Goal: Contribute content: Contribute content

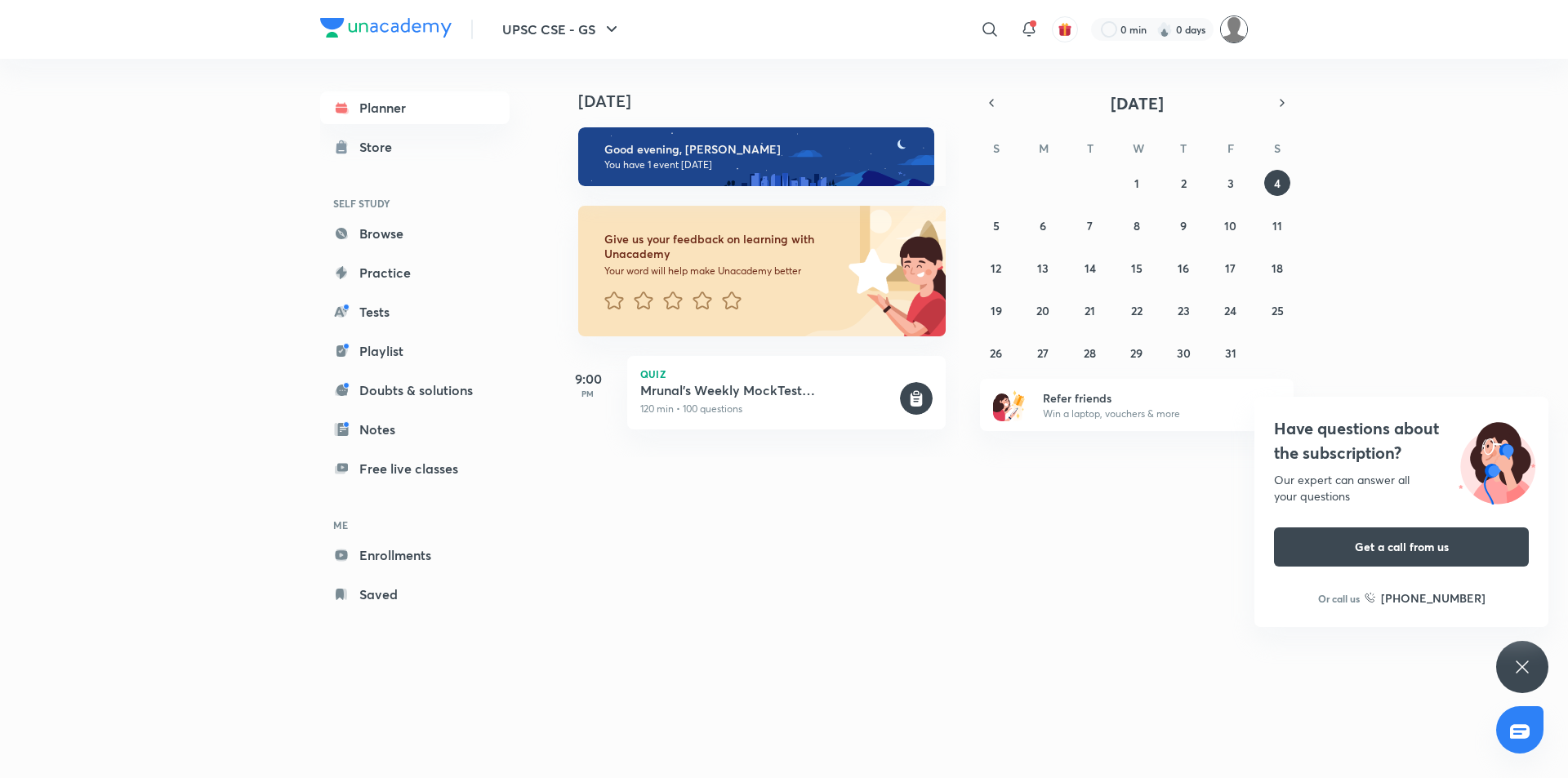
click at [1233, 29] on img at bounding box center [1234, 29] width 28 height 28
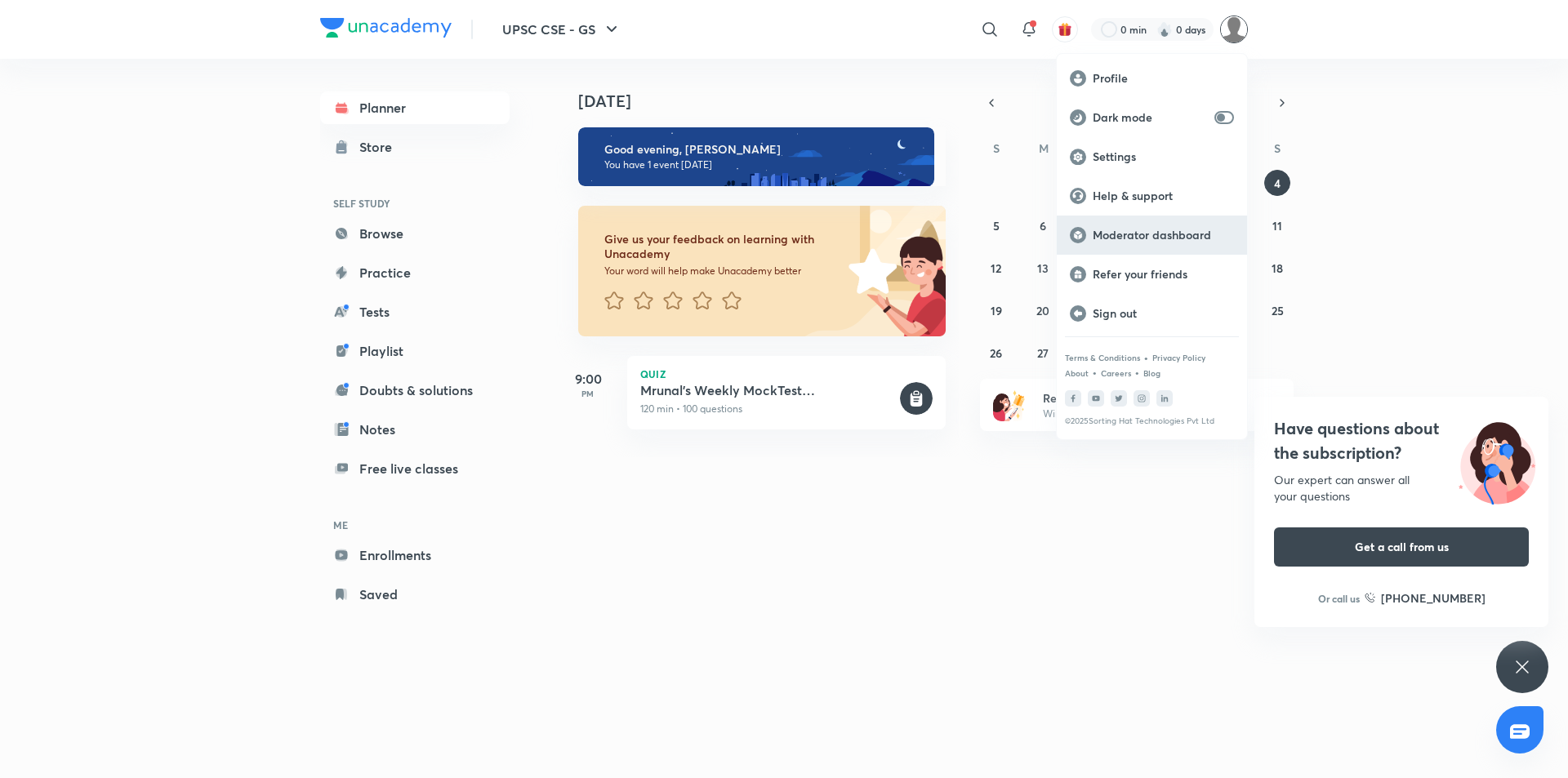
click at [1109, 229] on p "Moderator dashboard" at bounding box center [1163, 234] width 141 height 14
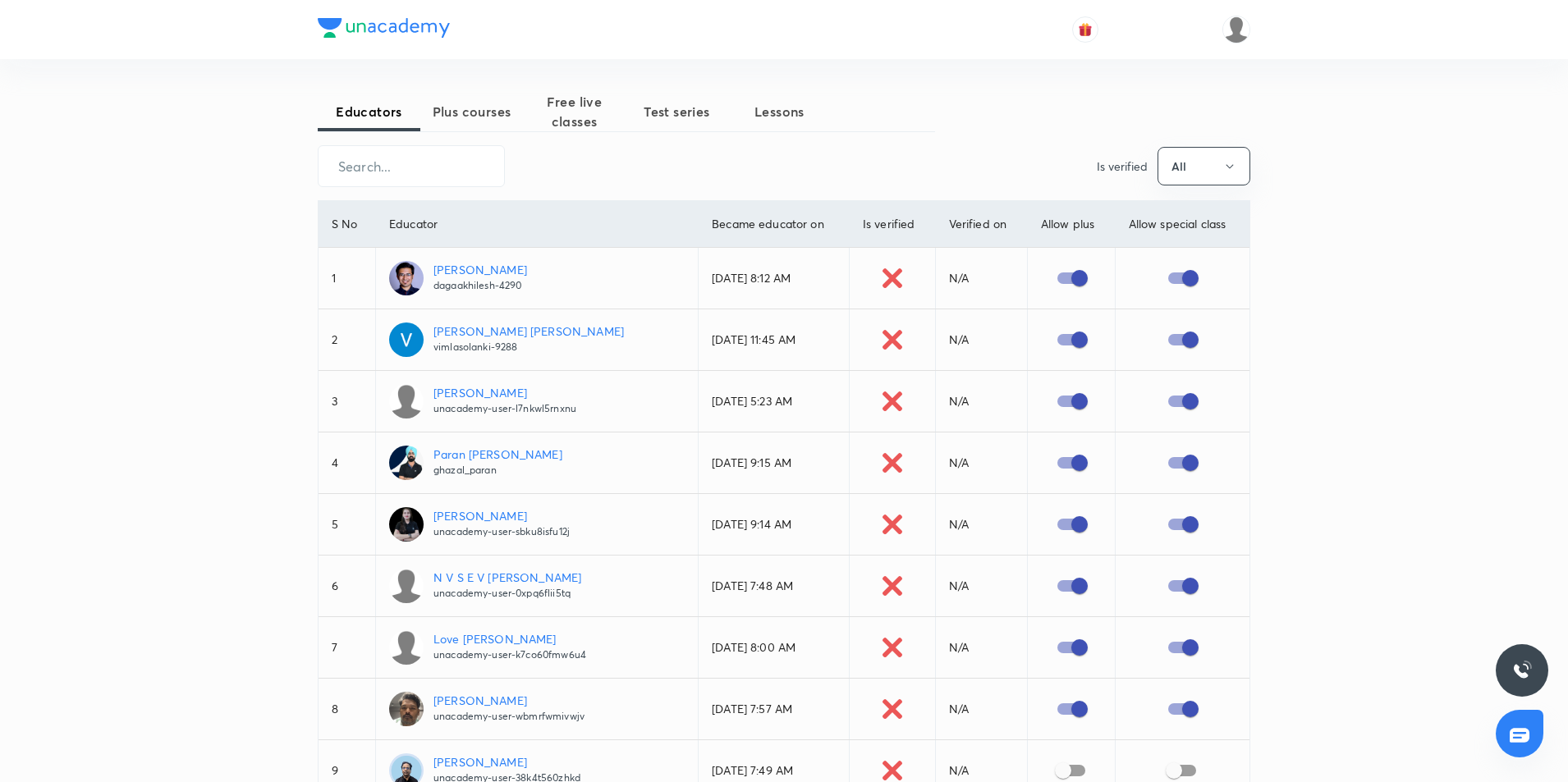
click at [573, 114] on span "Free live classes" at bounding box center [574, 112] width 102 height 39
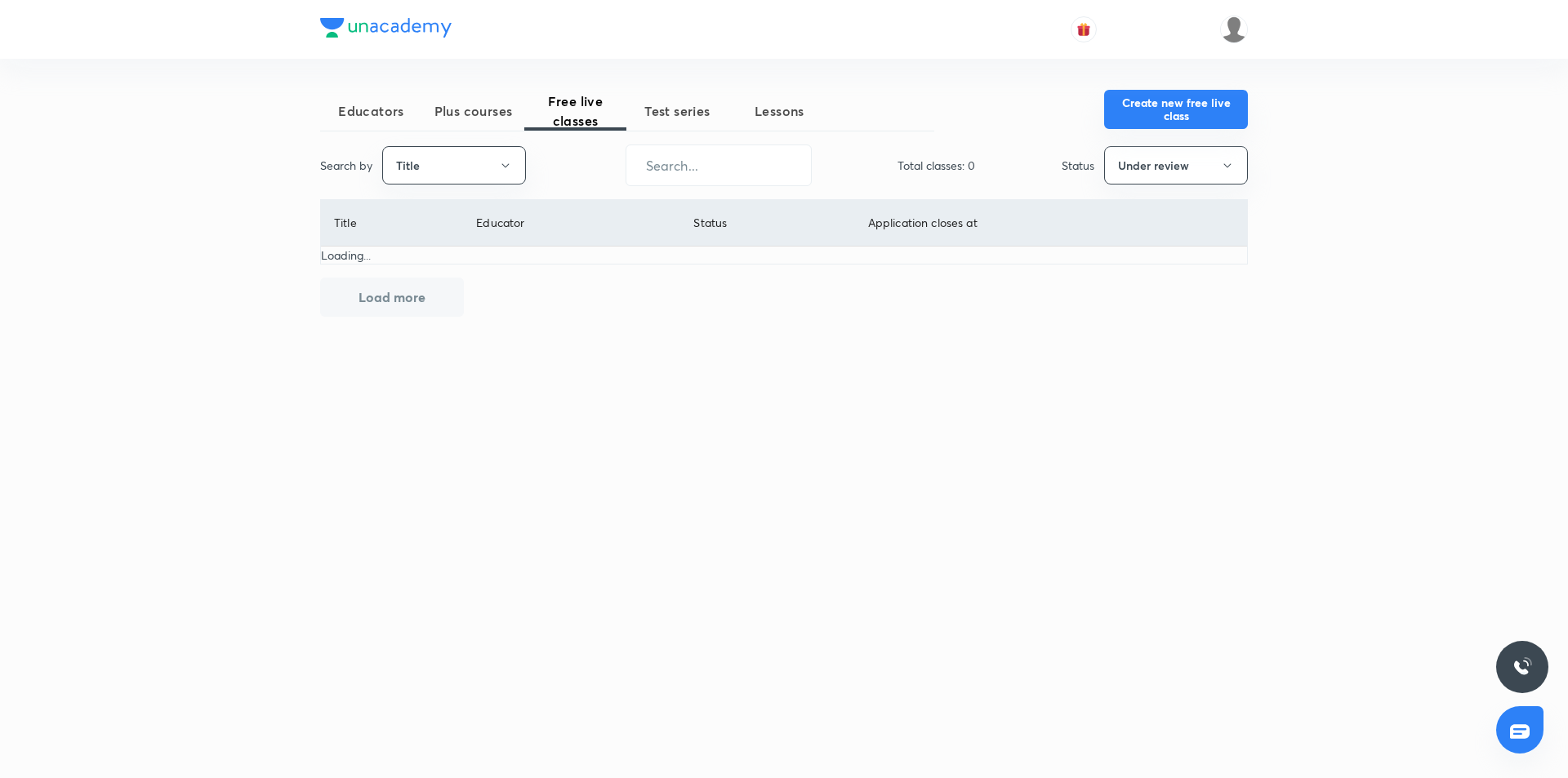
click at [1146, 93] on button "Create new free live class" at bounding box center [1175, 110] width 144 height 39
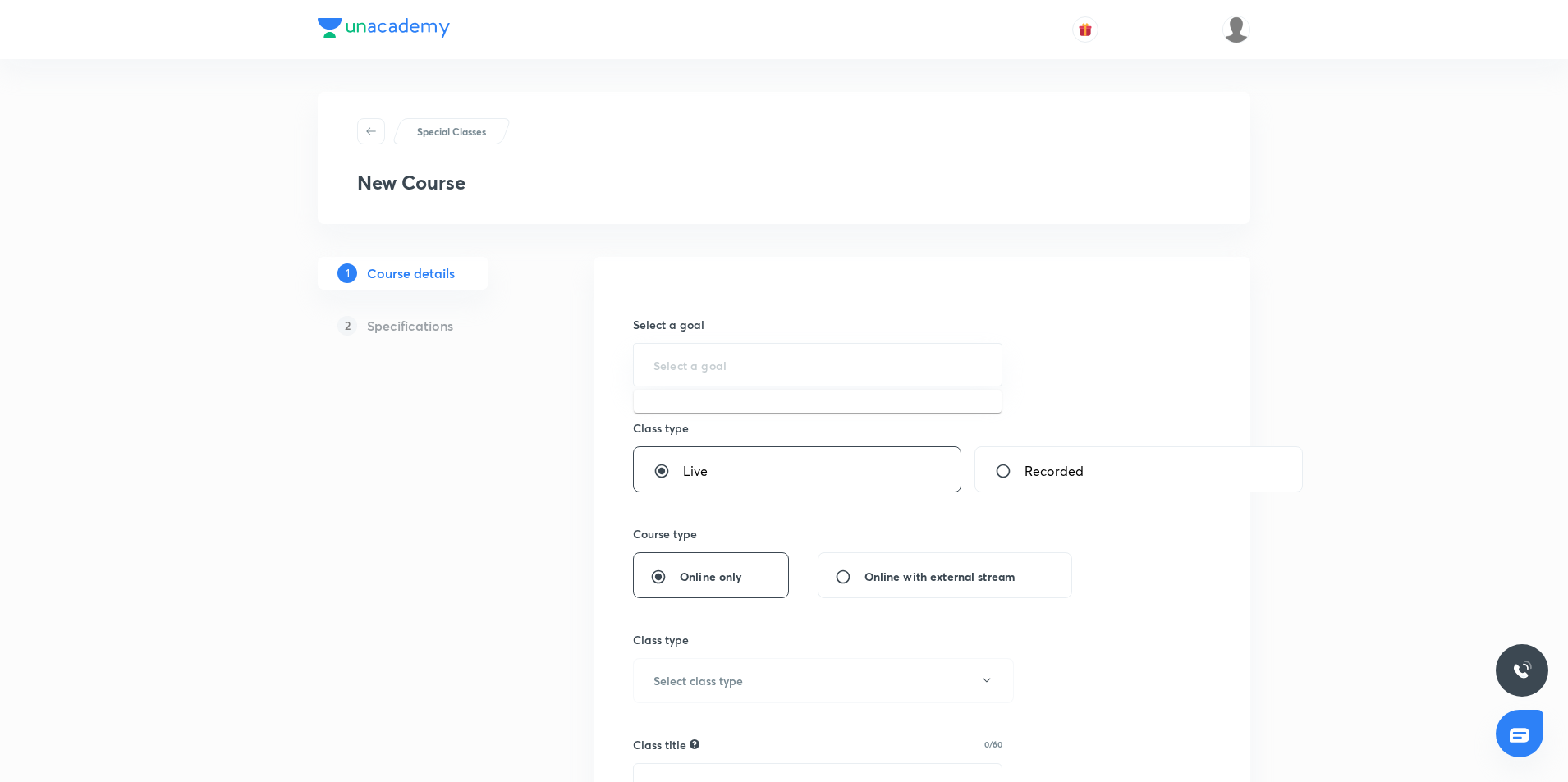
click at [711, 371] on input "text" at bounding box center [817, 365] width 328 height 15
click at [857, 366] on input "UPpsc" at bounding box center [817, 365] width 328 height 15
click at [857, 365] on input "PSC" at bounding box center [817, 365] width 328 height 15
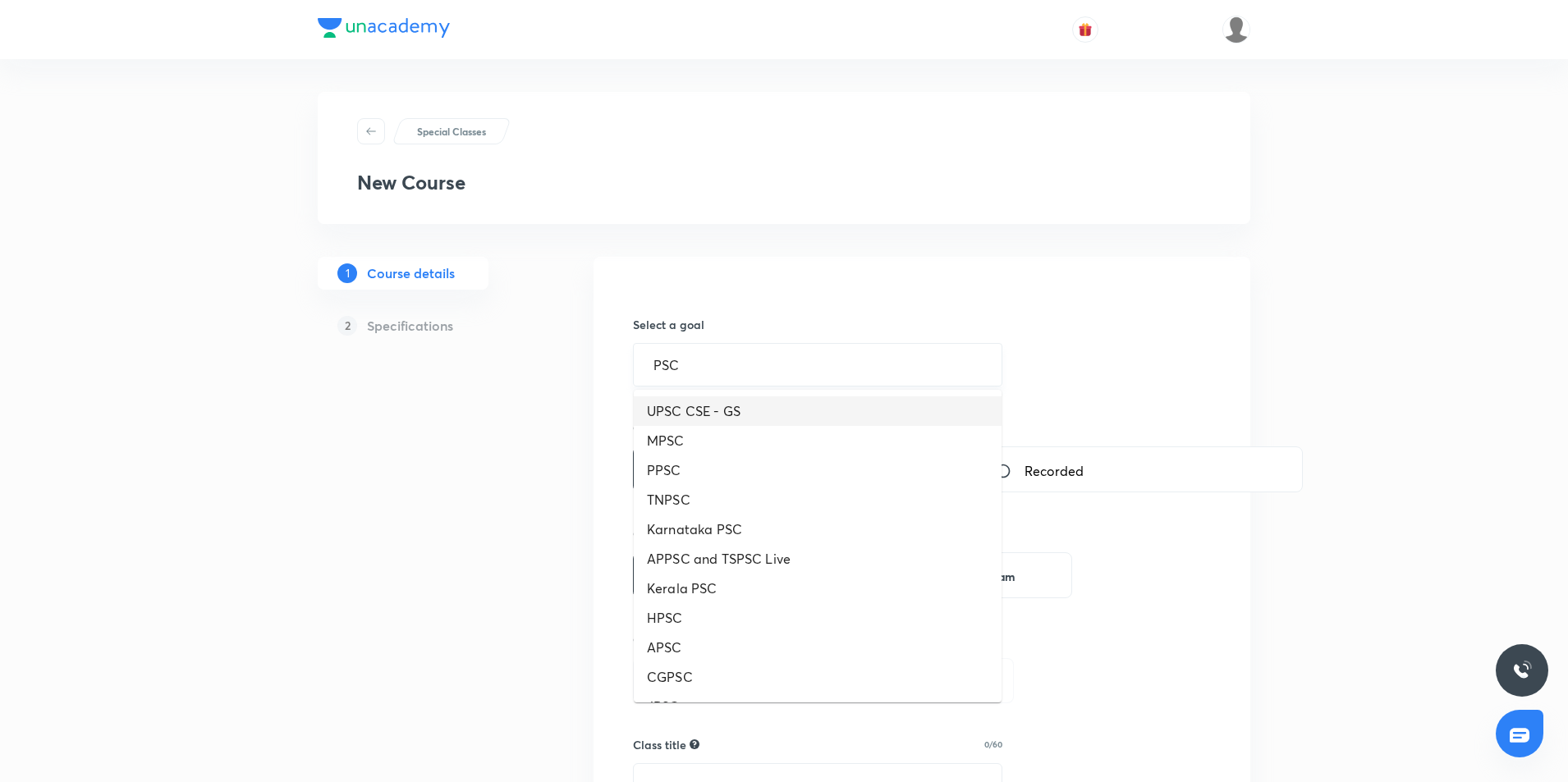
click at [687, 370] on input "PSC" at bounding box center [817, 365] width 328 height 15
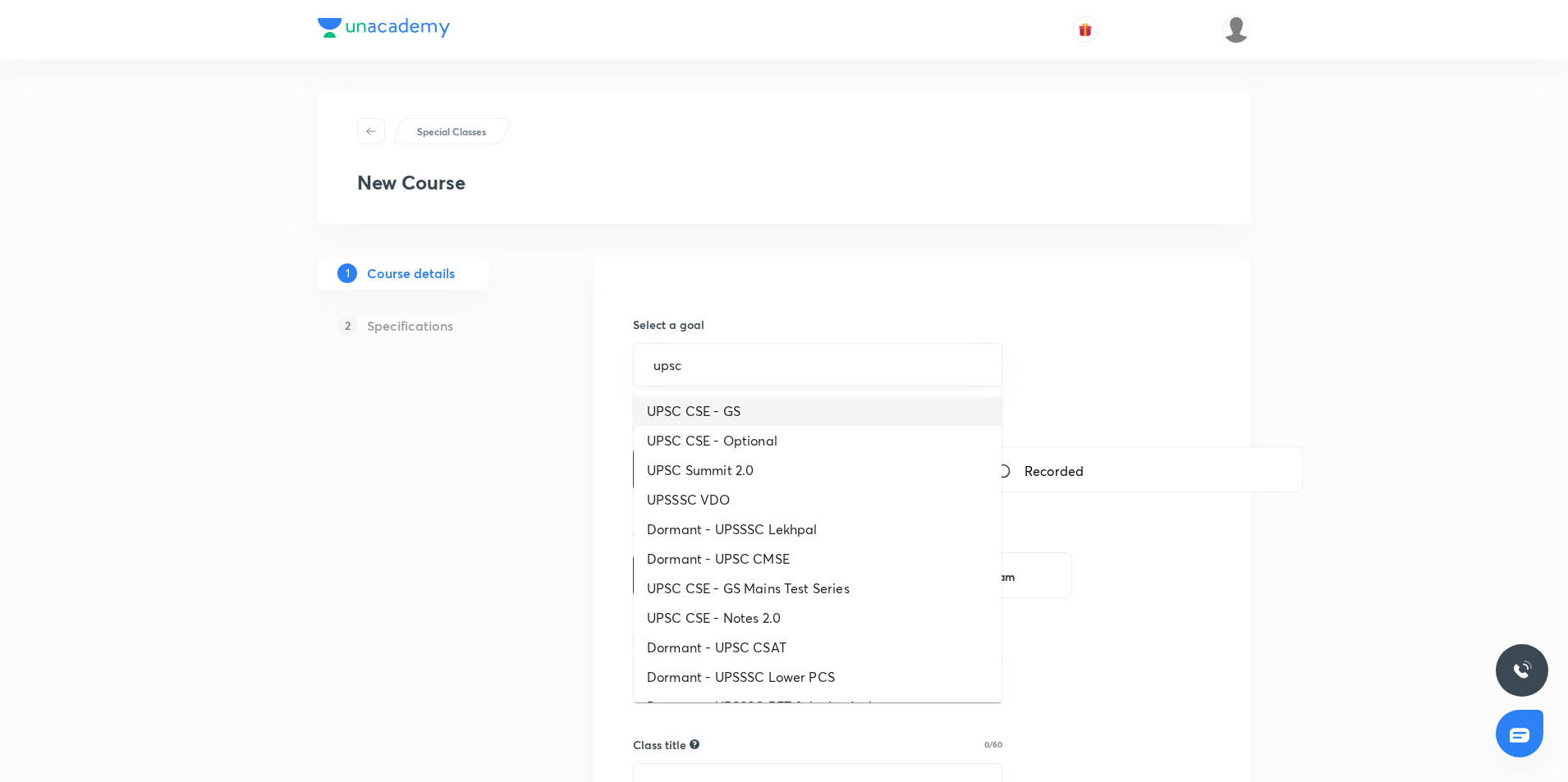
click at [740, 405] on li "UPSC CSE - GS" at bounding box center [817, 411] width 368 height 30
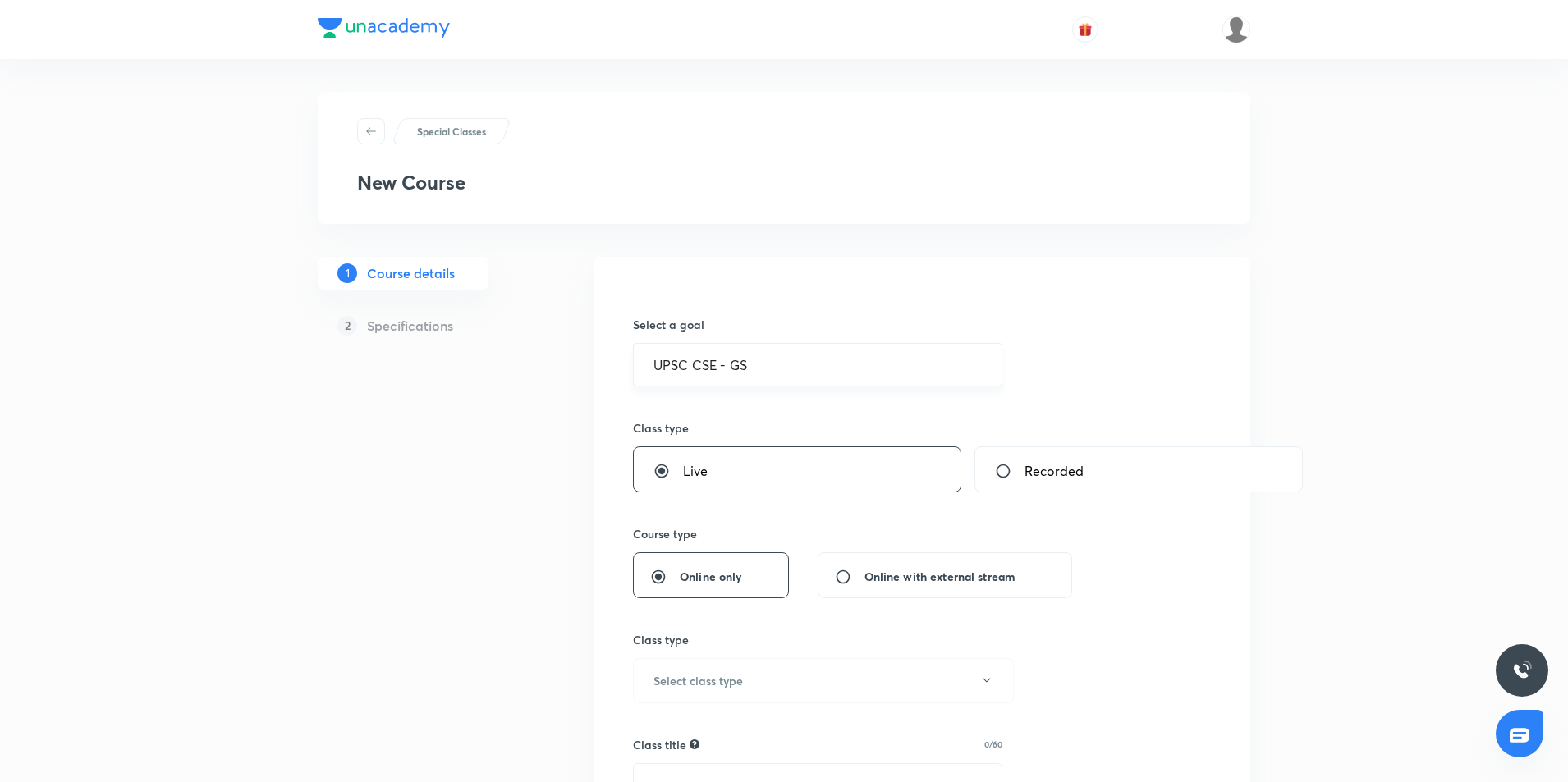
click at [752, 360] on input "UPSC CSE - GS" at bounding box center [817, 365] width 328 height 15
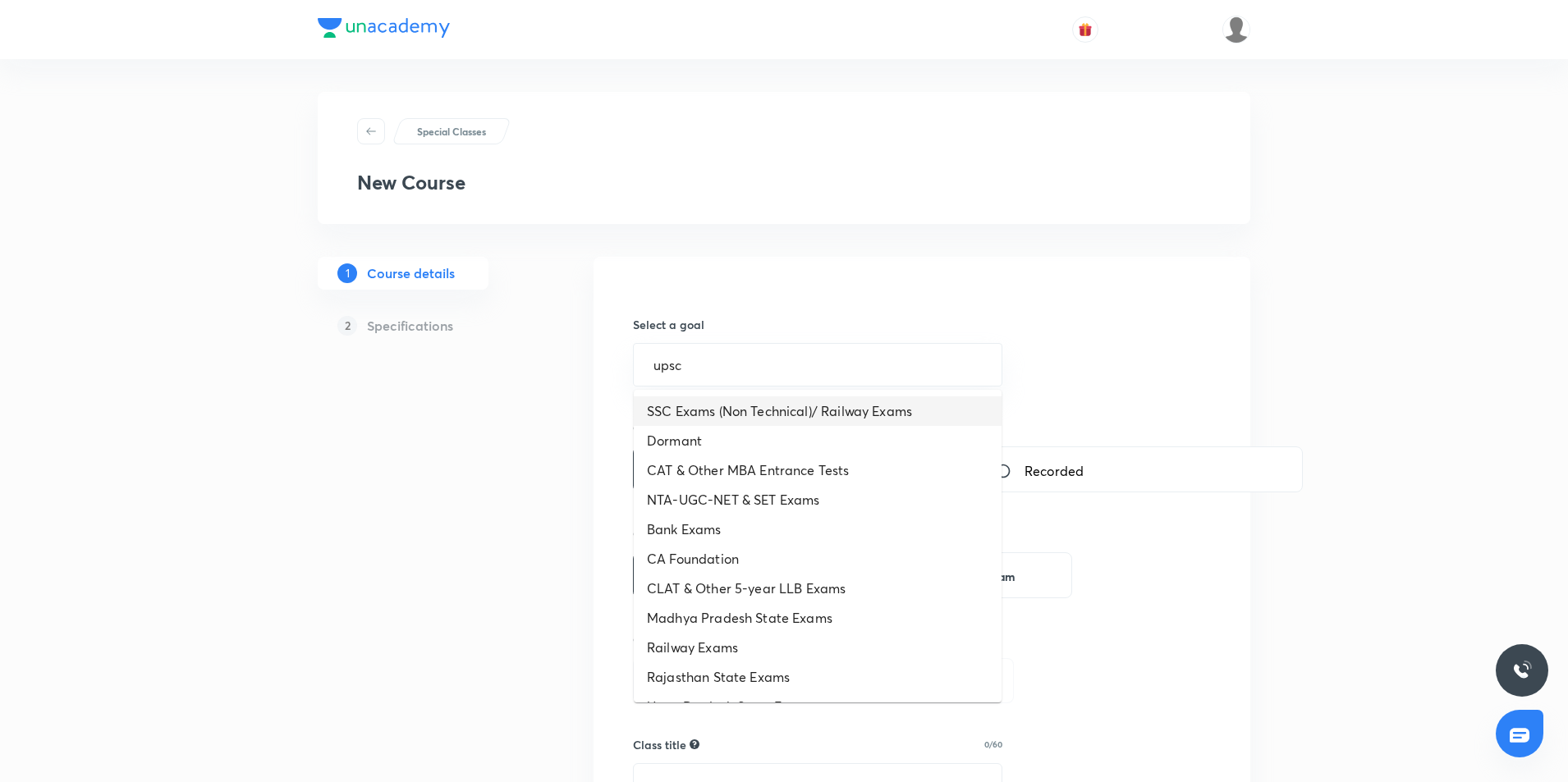
click at [750, 412] on li "SSC Exams (Non Technical)/ Railway Exams" at bounding box center [817, 411] width 368 height 30
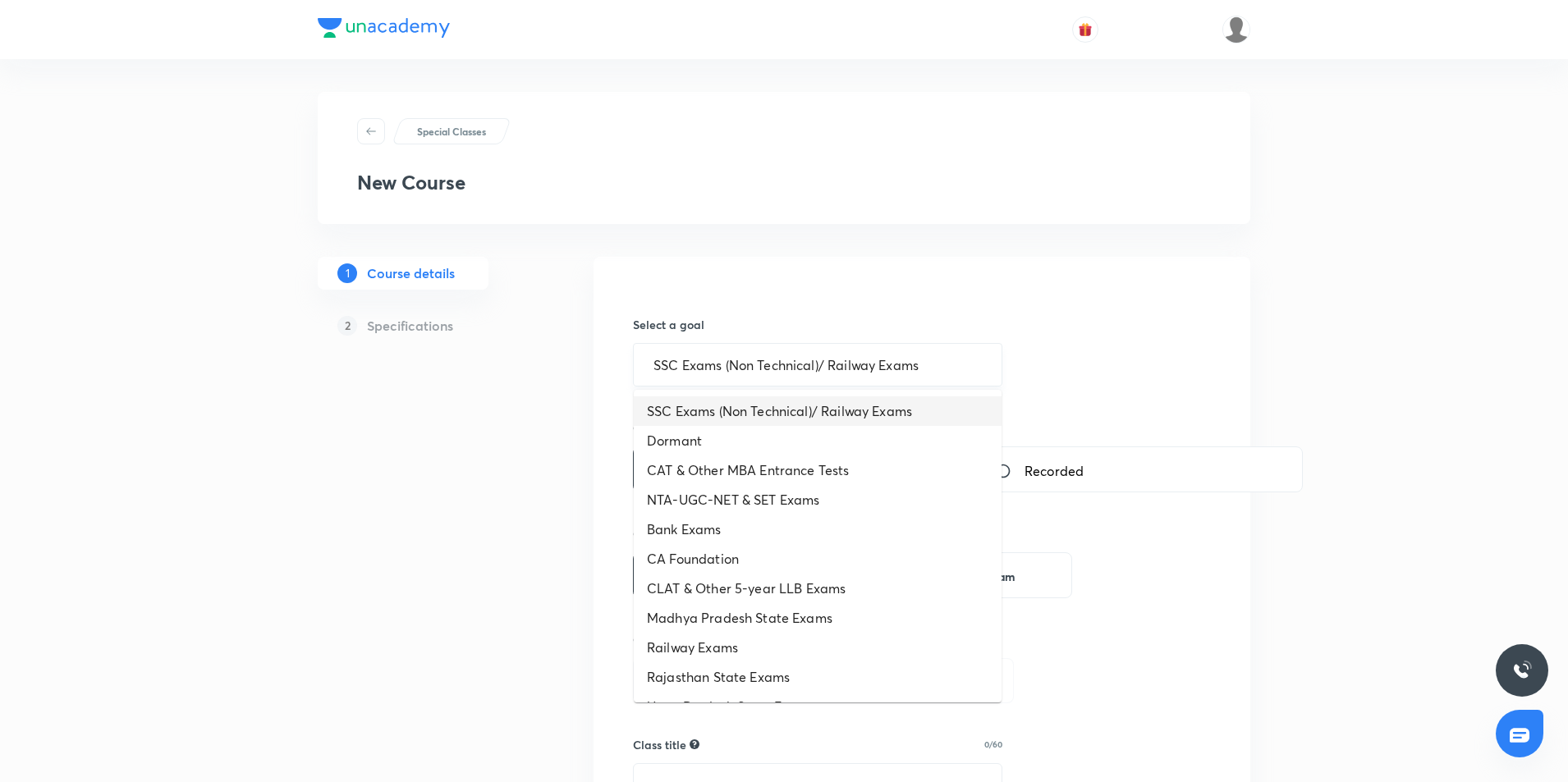
click at [954, 367] on input "SSC Exams (Non Technical)/ Railway Exams" at bounding box center [817, 365] width 328 height 15
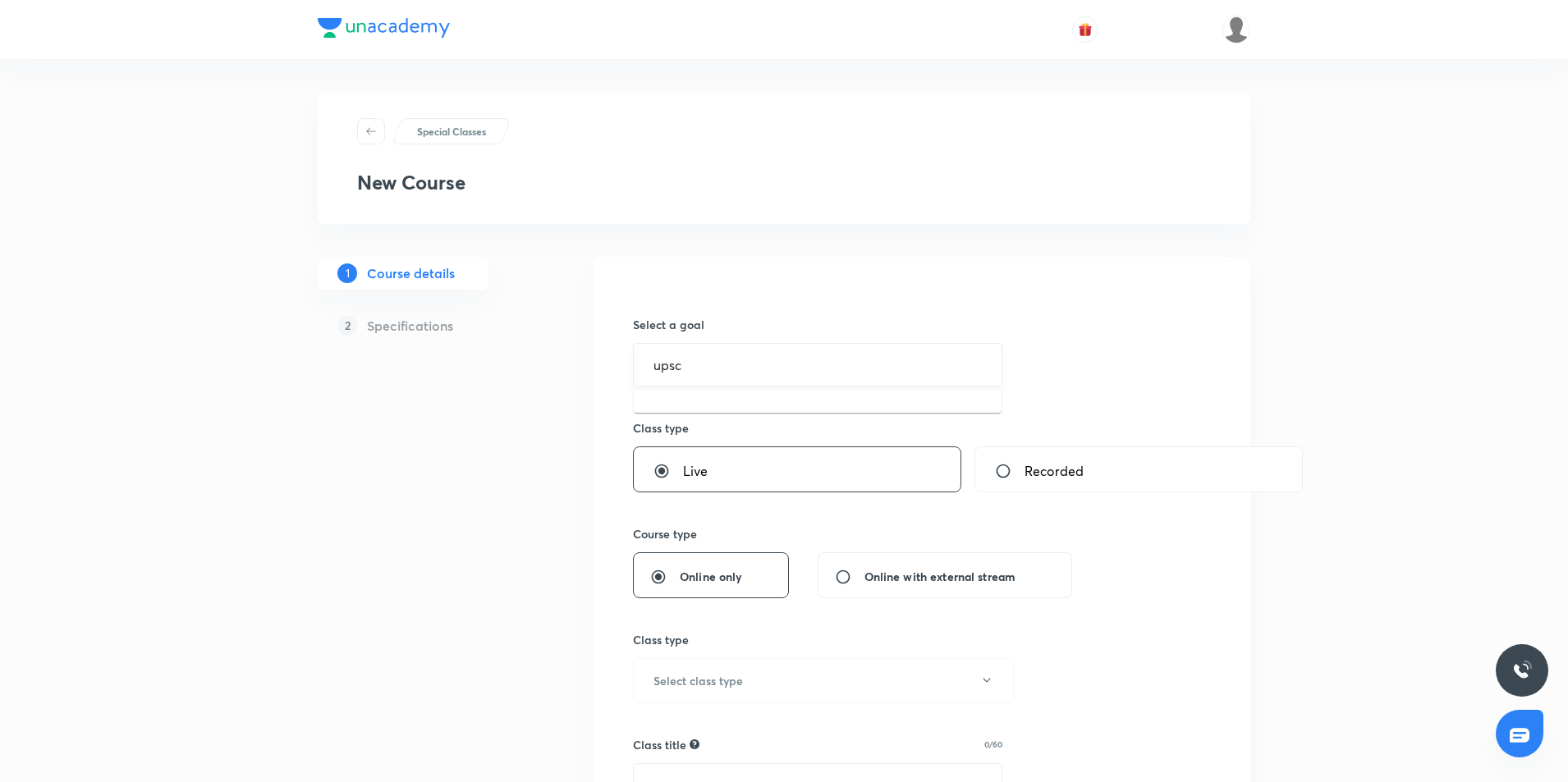
click at [729, 369] on input "upsc" at bounding box center [817, 365] width 328 height 15
click at [708, 360] on input "upsc" at bounding box center [817, 365] width 328 height 15
click at [661, 366] on input "upsc" at bounding box center [817, 365] width 328 height 15
click at [750, 349] on div "upsc ​" at bounding box center [817, 365] width 370 height 44
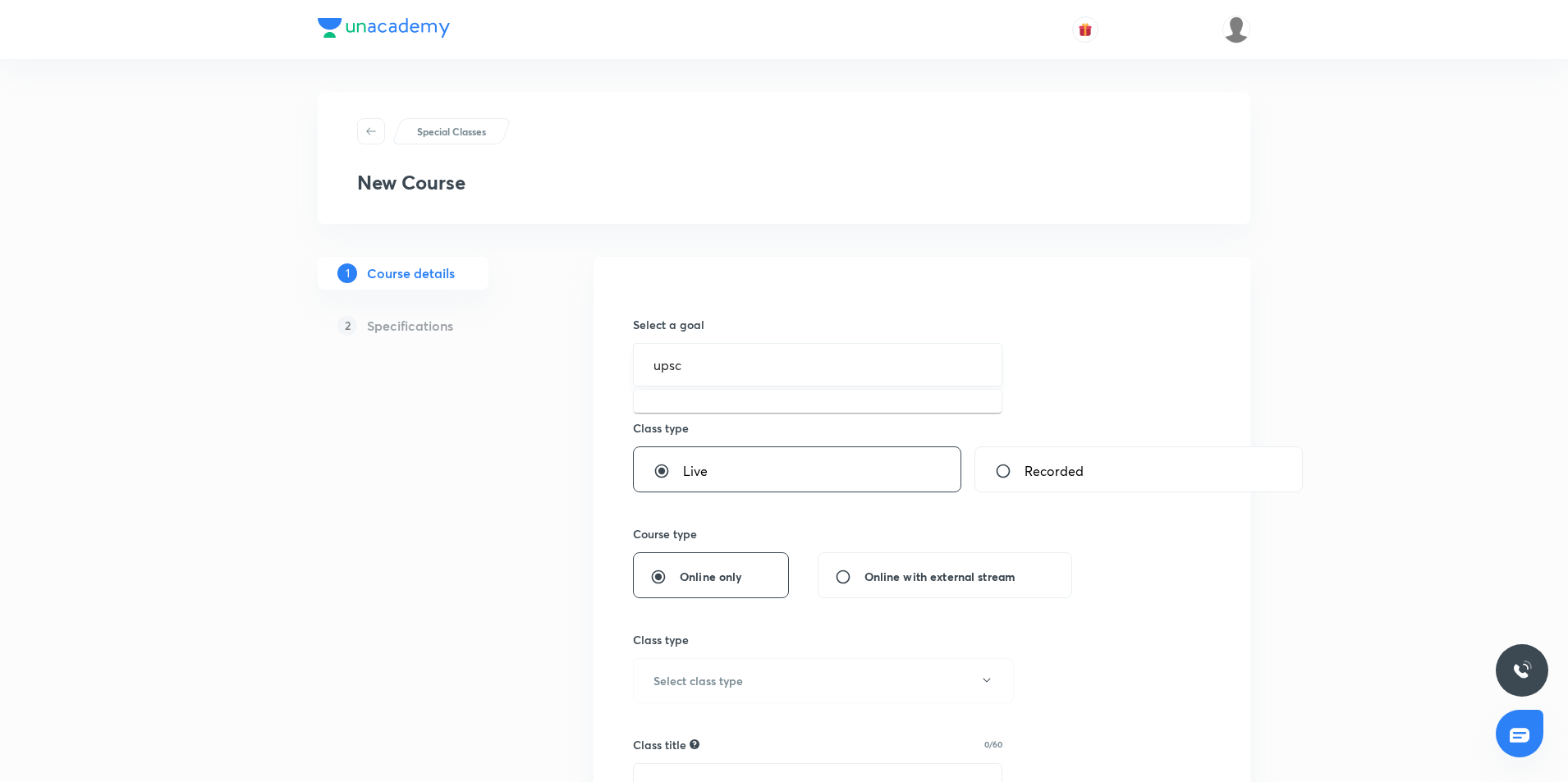
click at [750, 349] on div "upsc ​" at bounding box center [817, 365] width 370 height 44
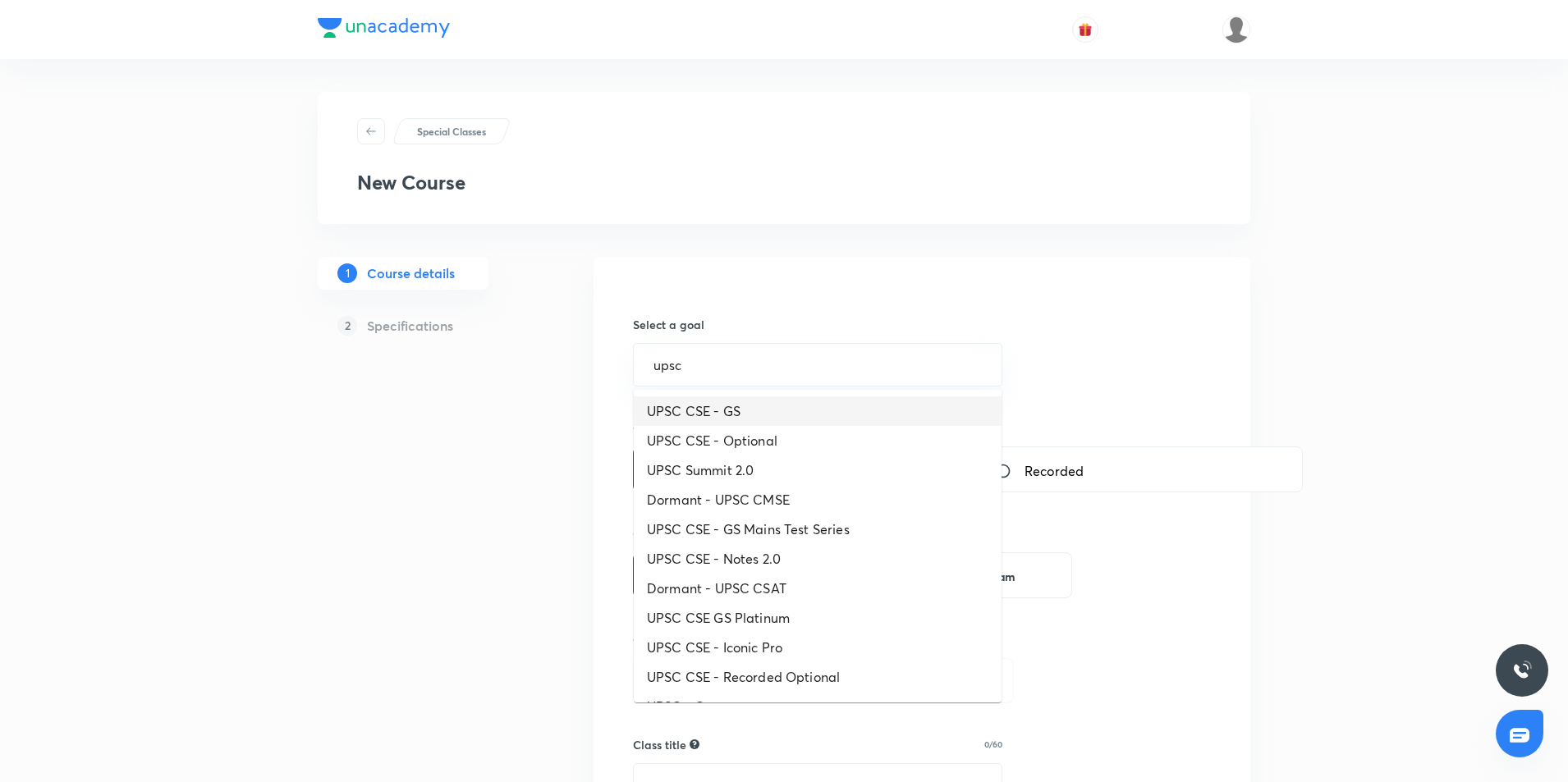
click at [734, 412] on li "UPSC CSE - GS" at bounding box center [817, 411] width 368 height 30
type input "UPSC CSE - GS"
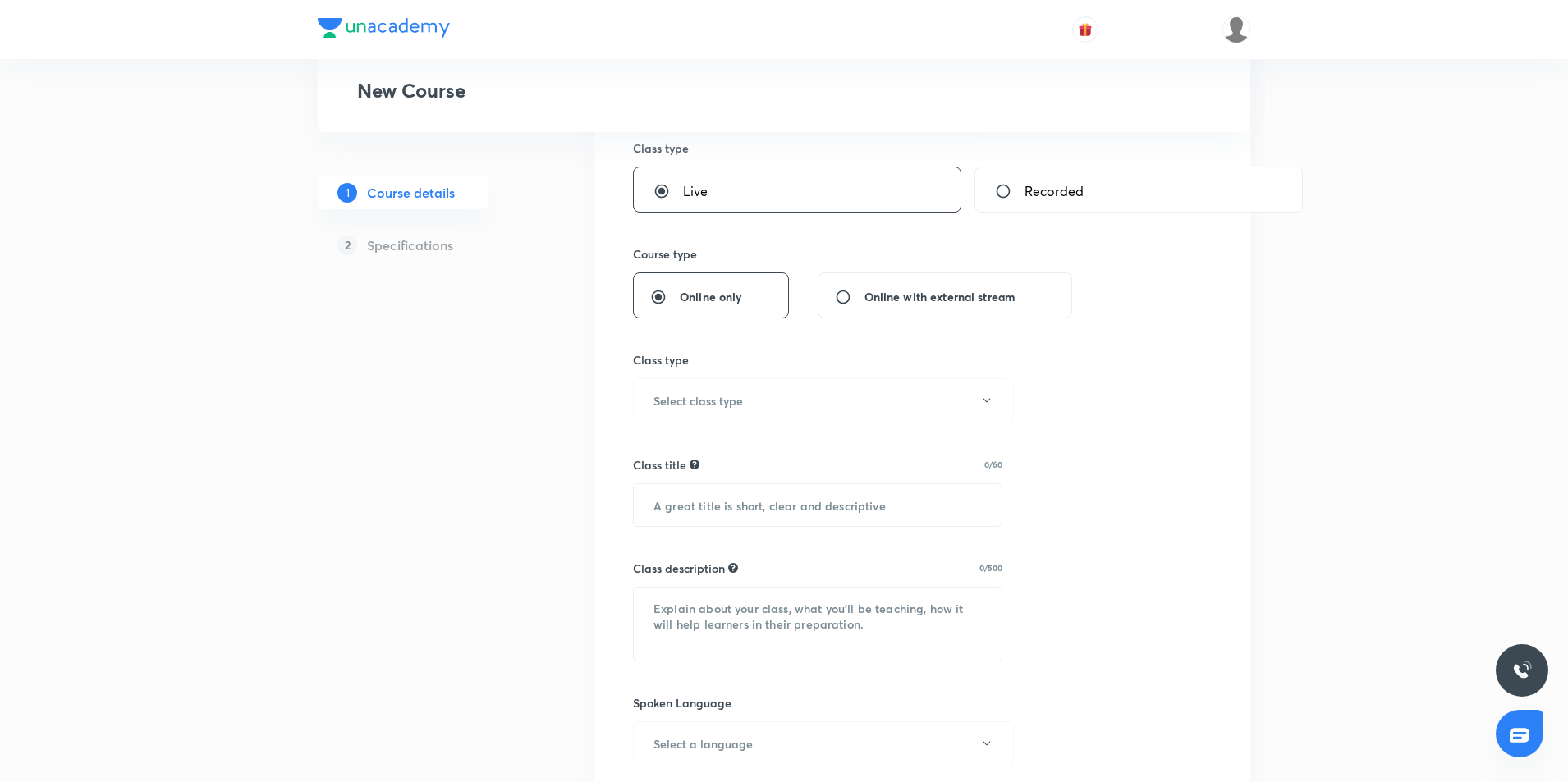
scroll to position [322, 0]
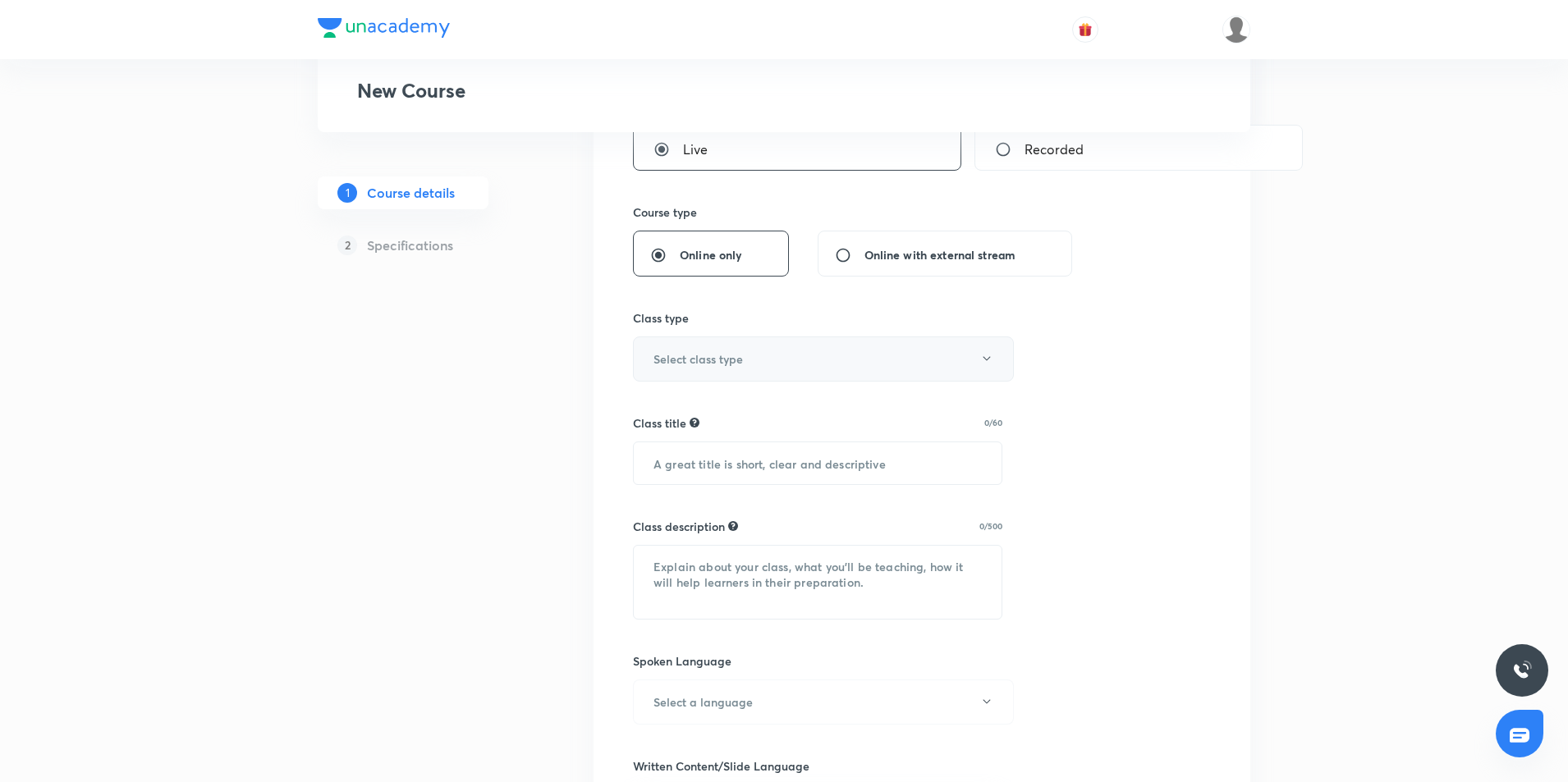
click at [765, 347] on button "Select class type" at bounding box center [823, 359] width 381 height 45
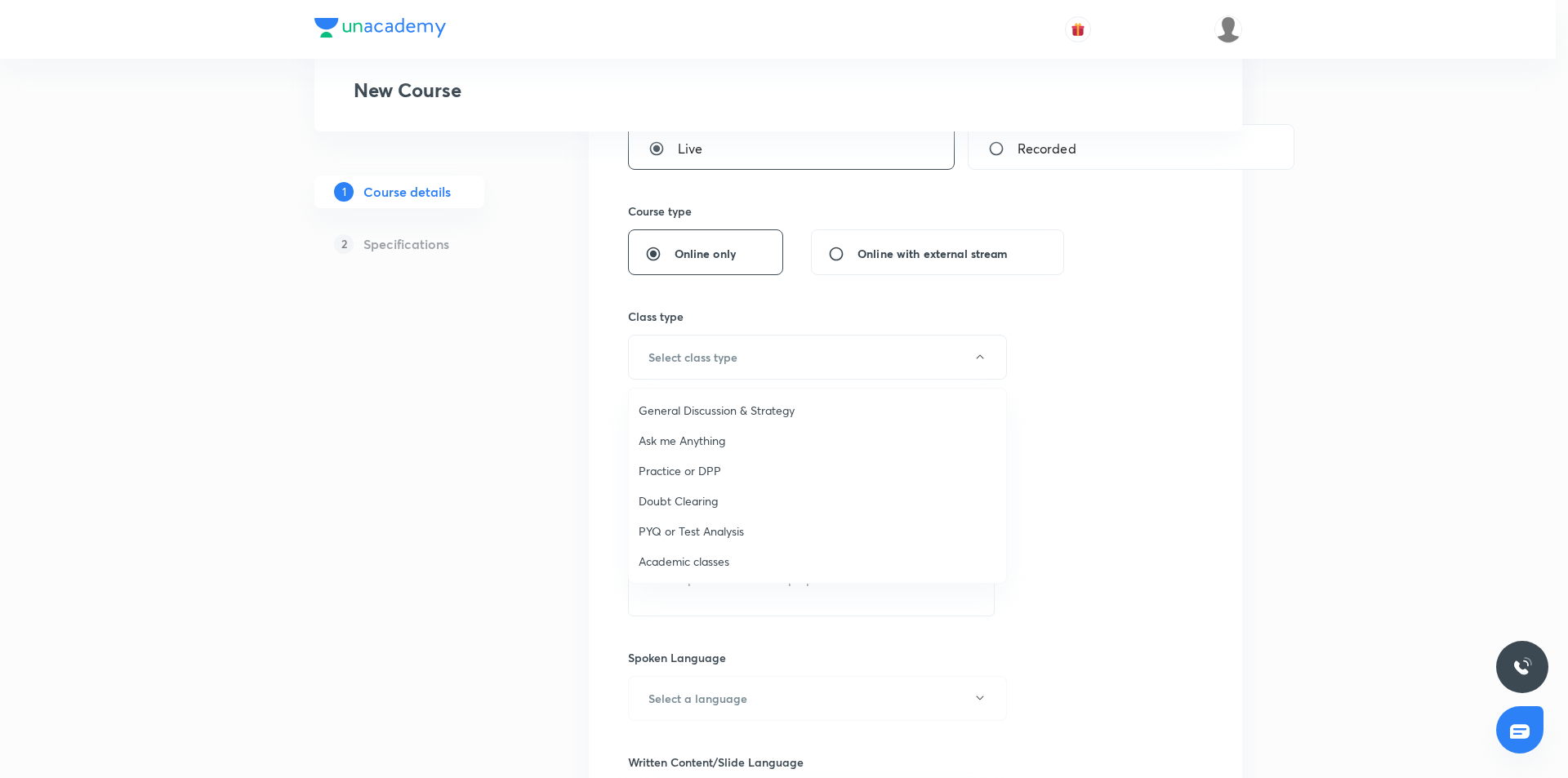
click at [690, 465] on span "Practice or DPP" at bounding box center [818, 471] width 358 height 17
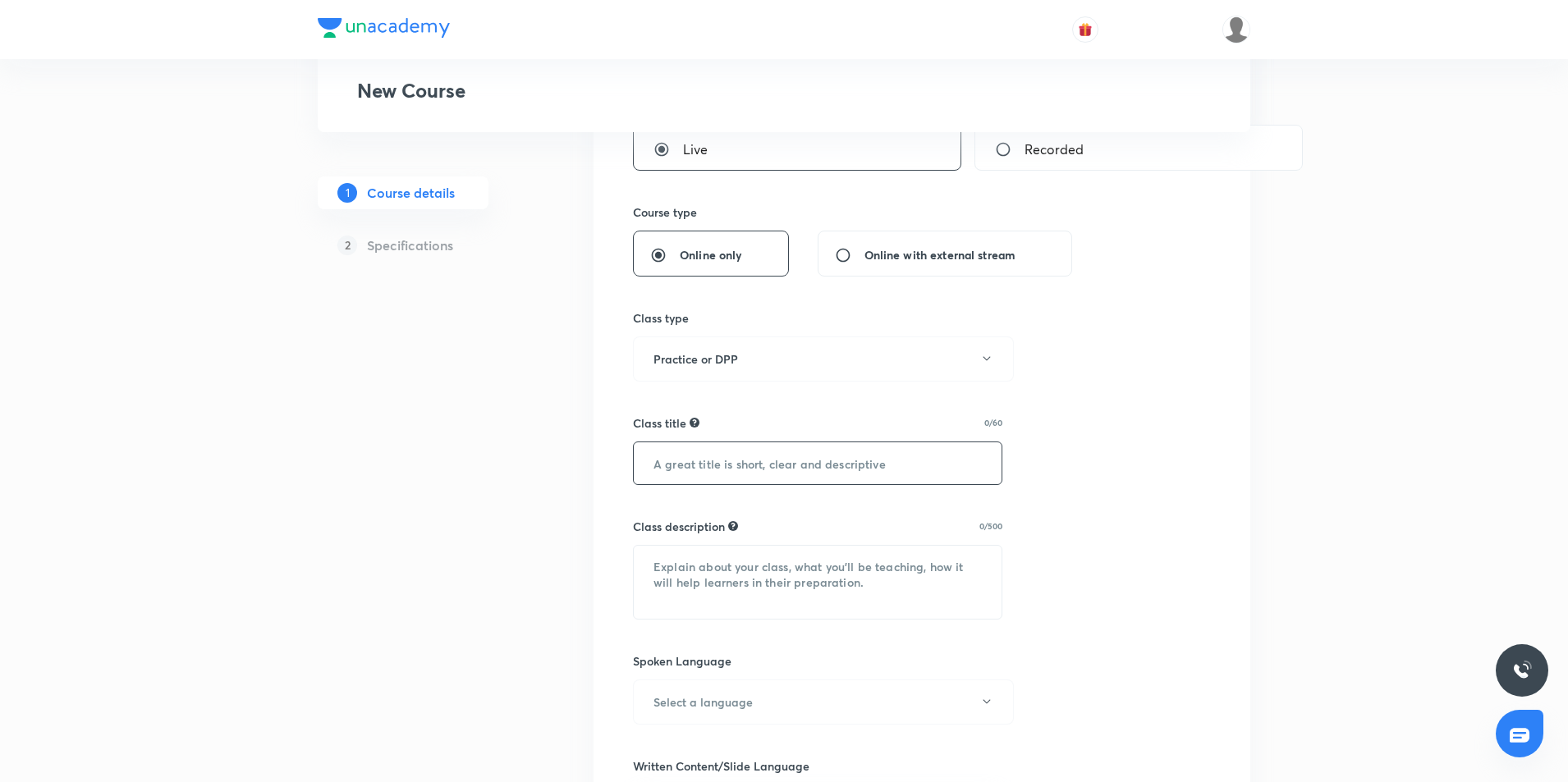
click at [723, 474] on input "text" at bounding box center [817, 463] width 368 height 42
paste input "Indian Geography"
type input "UPPCS & Other State PCS : Indian Geography"
click at [795, 572] on textarea at bounding box center [817, 582] width 368 height 73
paste textarea "In this Session [PERSON_NAME] sir will take the important concepts and terminol…"
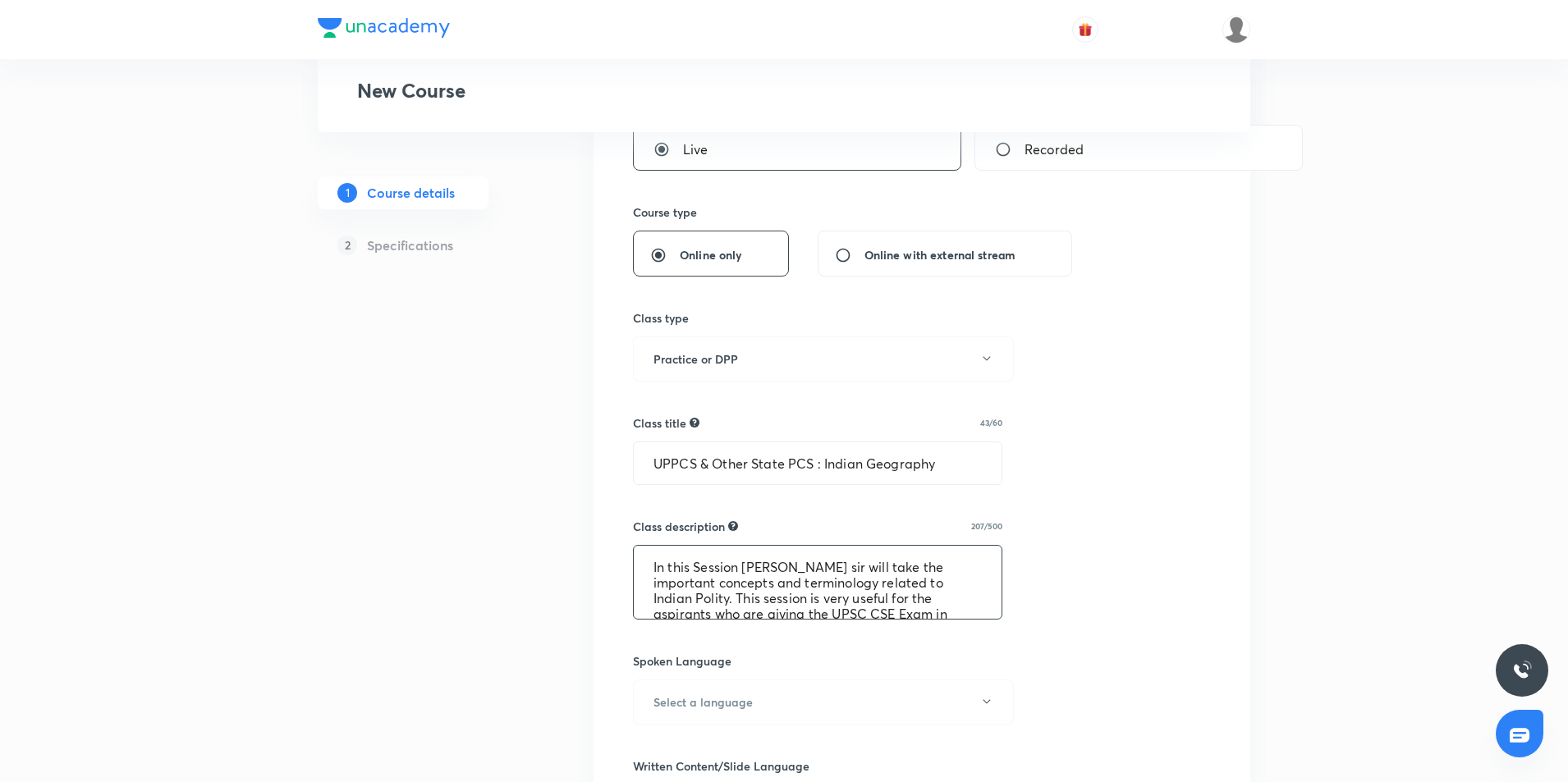
scroll to position [19, 0]
drag, startPoint x: 825, startPoint y: 464, endPoint x: 937, endPoint y: 464, distance: 112.0
click at [937, 464] on input "UPPCS & Other State PCS : Indian Geography" at bounding box center [817, 463] width 368 height 42
drag, startPoint x: 729, startPoint y: 580, endPoint x: 734, endPoint y: 572, distance: 9.4
click at [729, 578] on textarea "In this Session [PERSON_NAME] sir will take the important concepts and terminol…" at bounding box center [817, 582] width 368 height 73
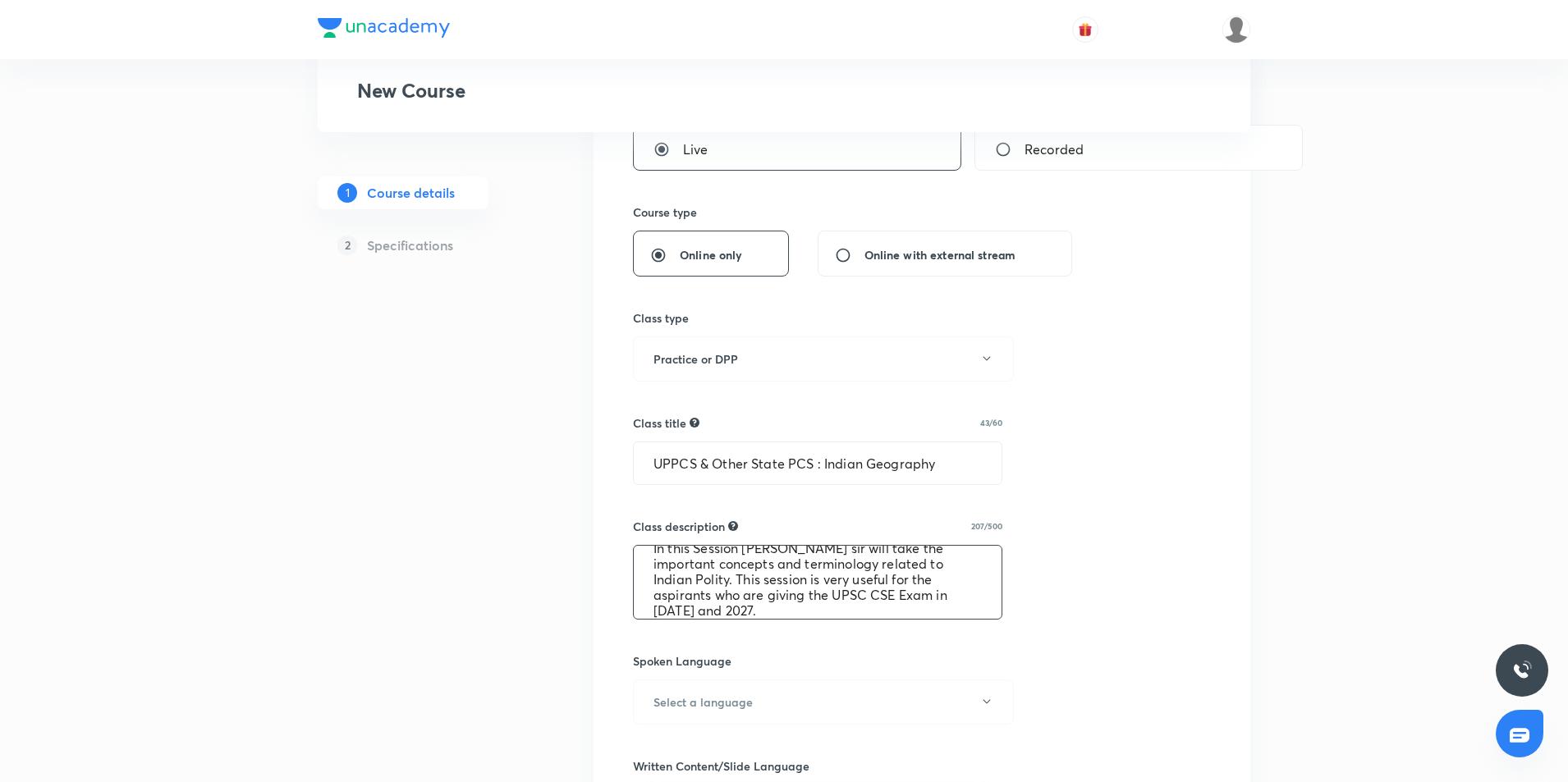
paste textarea "Geograph"
click at [841, 589] on textarea "In this Session [PERSON_NAME] sir will take the important concepts and terminol…" at bounding box center [817, 582] width 368 height 73
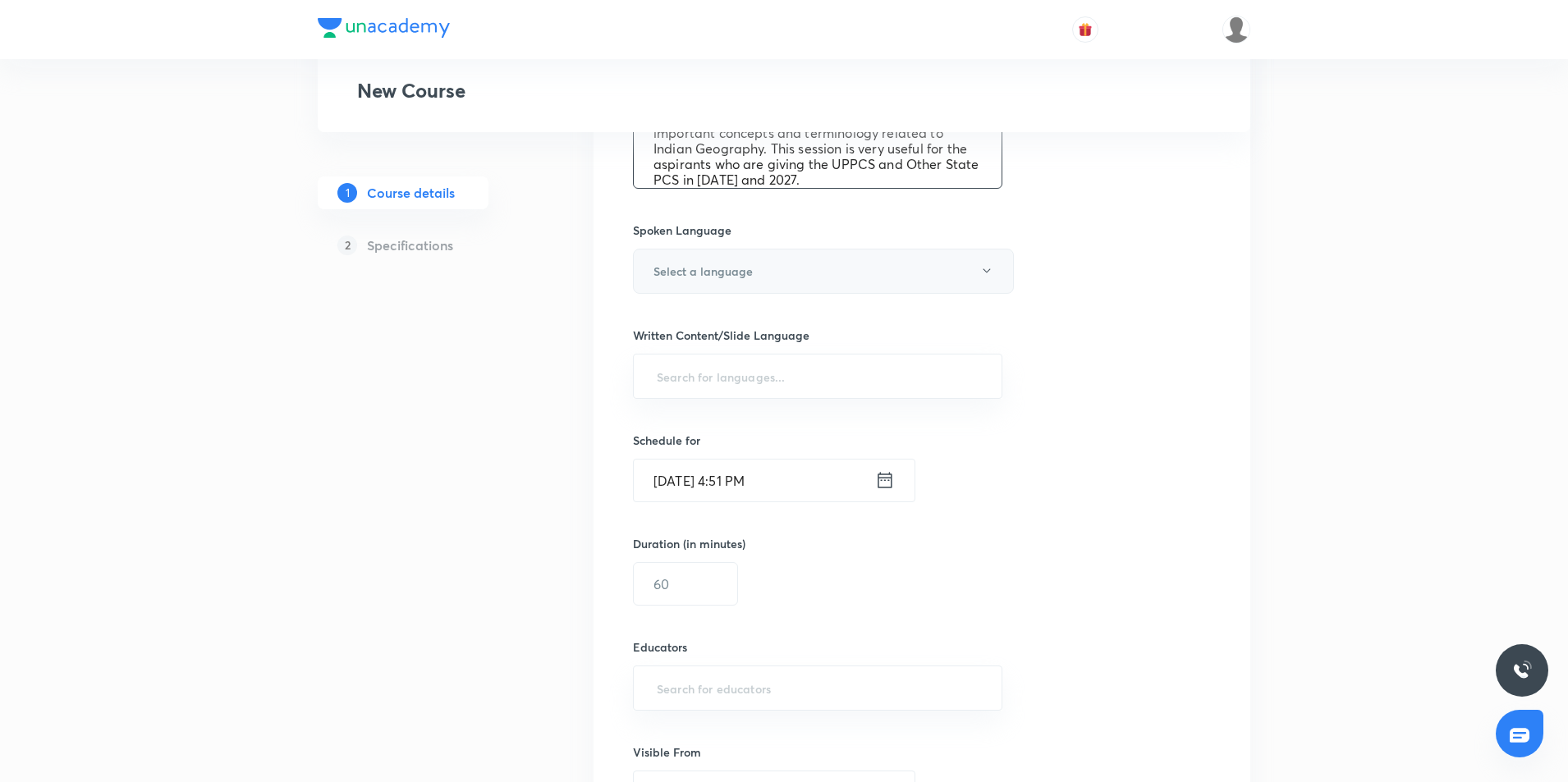
type textarea "In this Session [PERSON_NAME] sir will take the important concepts and terminol…"
click at [855, 279] on button "Select a language" at bounding box center [823, 271] width 381 height 45
click at [711, 351] on span "Hindi" at bounding box center [822, 355] width 360 height 17
click at [736, 278] on button "Hindi" at bounding box center [823, 271] width 381 height 45
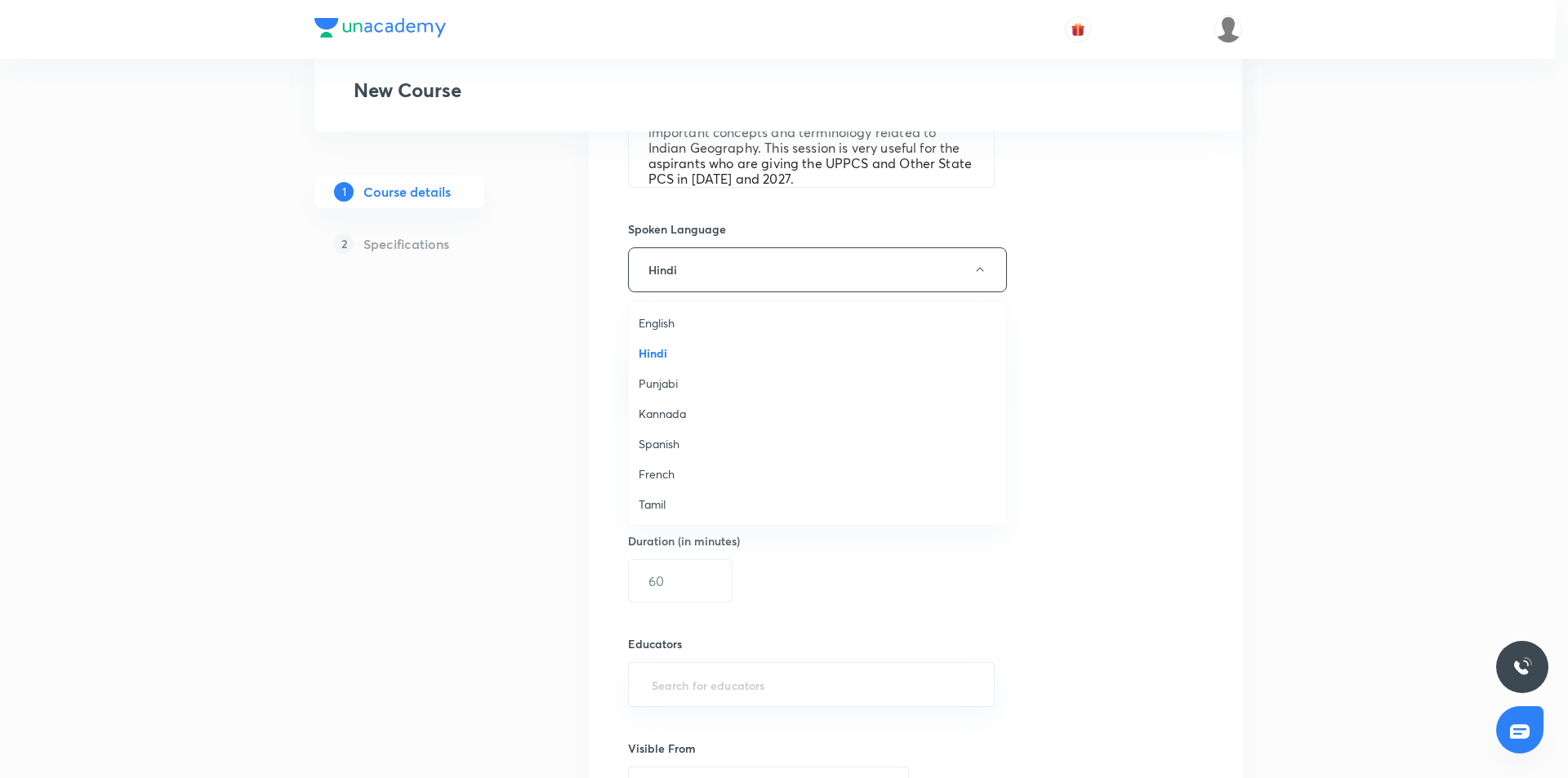
click at [693, 322] on span "English" at bounding box center [818, 323] width 358 height 17
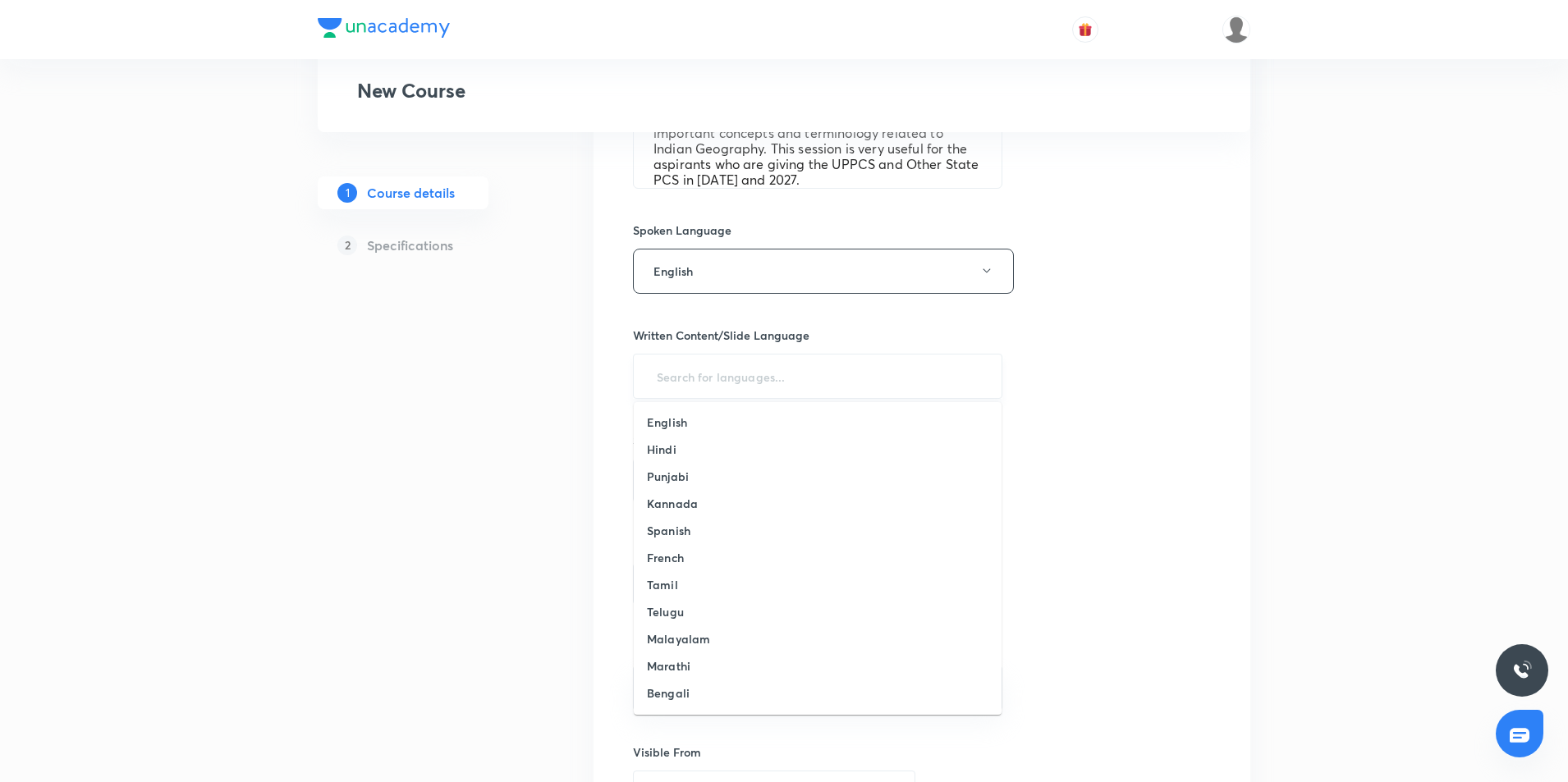
click at [740, 371] on input "text" at bounding box center [817, 376] width 328 height 31
click at [685, 418] on h6 "English" at bounding box center [666, 422] width 40 height 17
click at [821, 390] on input "text" at bounding box center [857, 380] width 247 height 31
click at [741, 430] on li "Hindi" at bounding box center [817, 429] width 368 height 27
click at [889, 394] on input "text" at bounding box center [893, 380] width 177 height 31
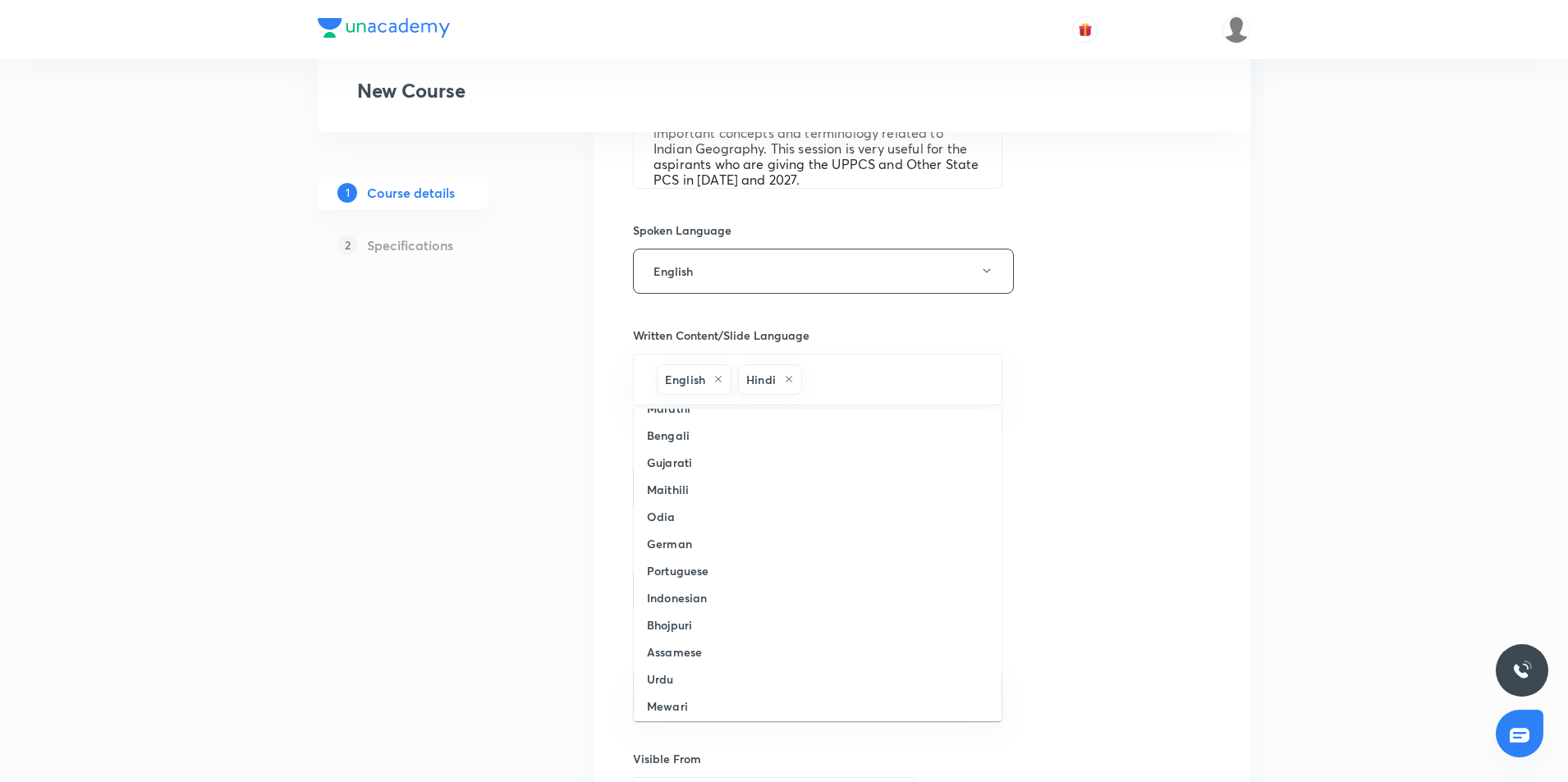
scroll to position [269, 0]
click at [662, 706] on h6 "Hinglish" at bounding box center [669, 701] width 44 height 17
click at [875, 498] on input "[DATE] 4:51 PM" at bounding box center [754, 487] width 242 height 42
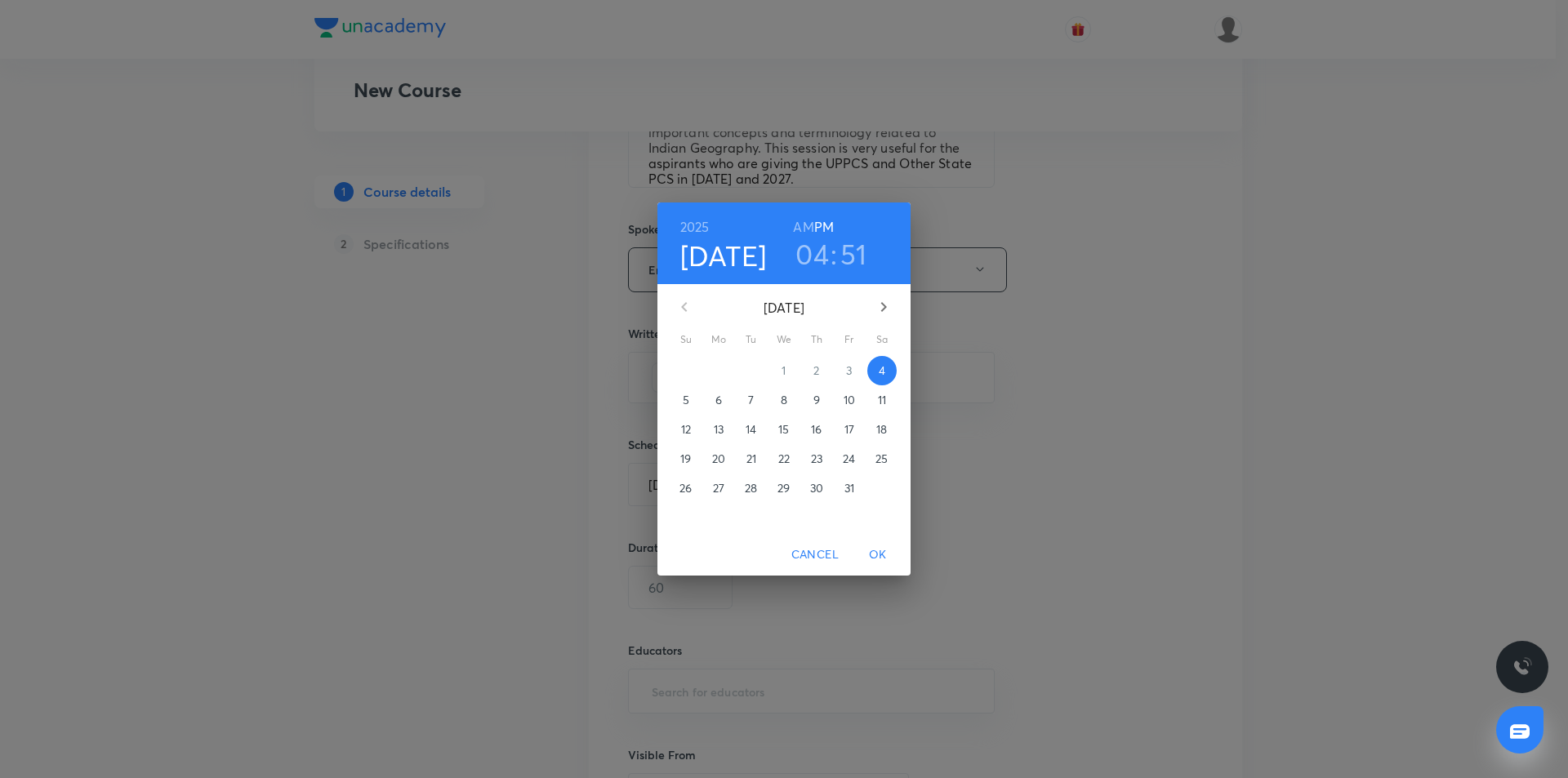
click at [676, 401] on span "5" at bounding box center [686, 399] width 30 height 16
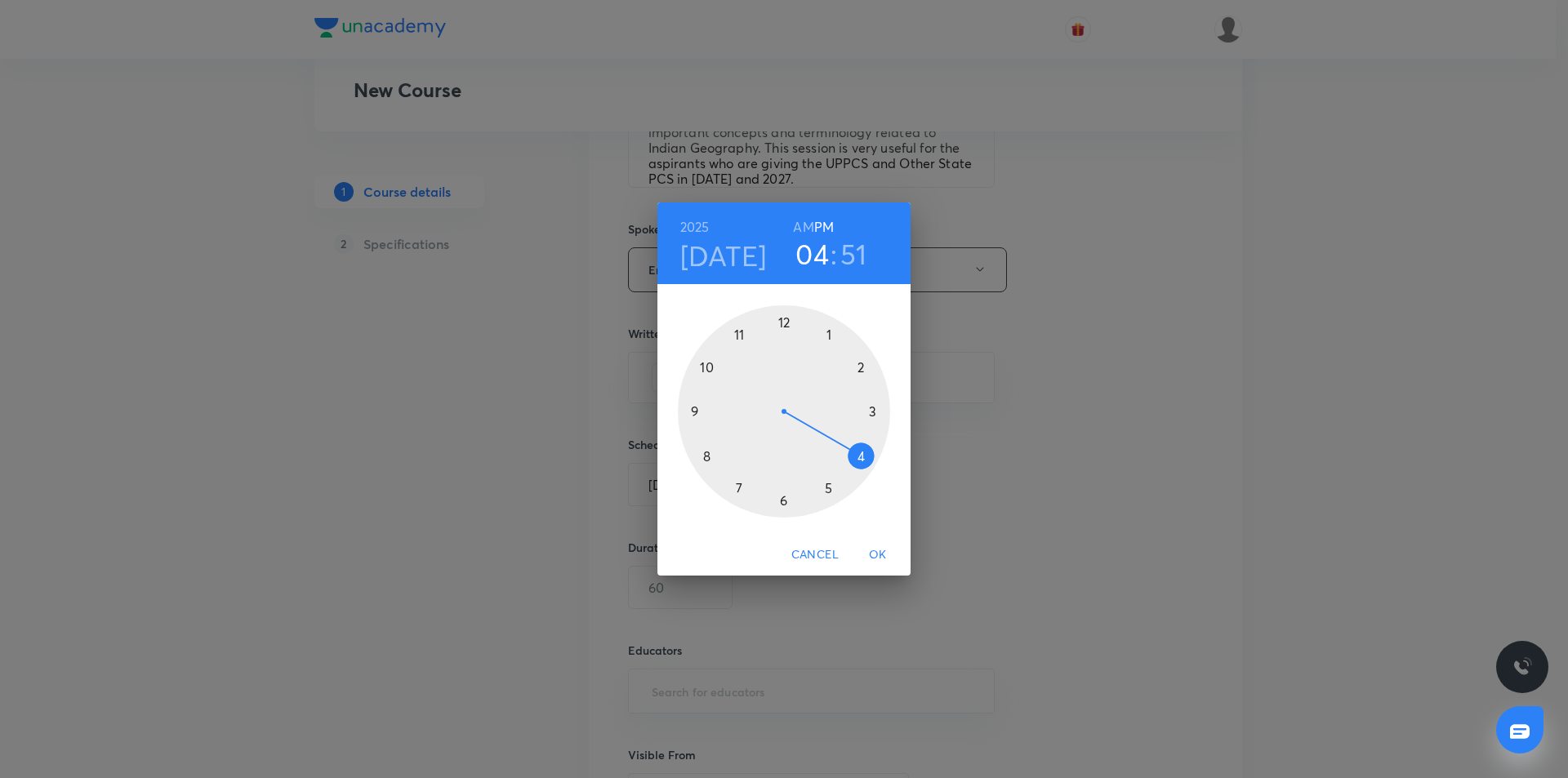
click at [851, 249] on h3 "51" at bounding box center [854, 254] width 27 height 34
drag, startPoint x: 716, startPoint y: 359, endPoint x: 784, endPoint y: 349, distance: 68.7
click at [784, 349] on div at bounding box center [784, 411] width 212 height 212
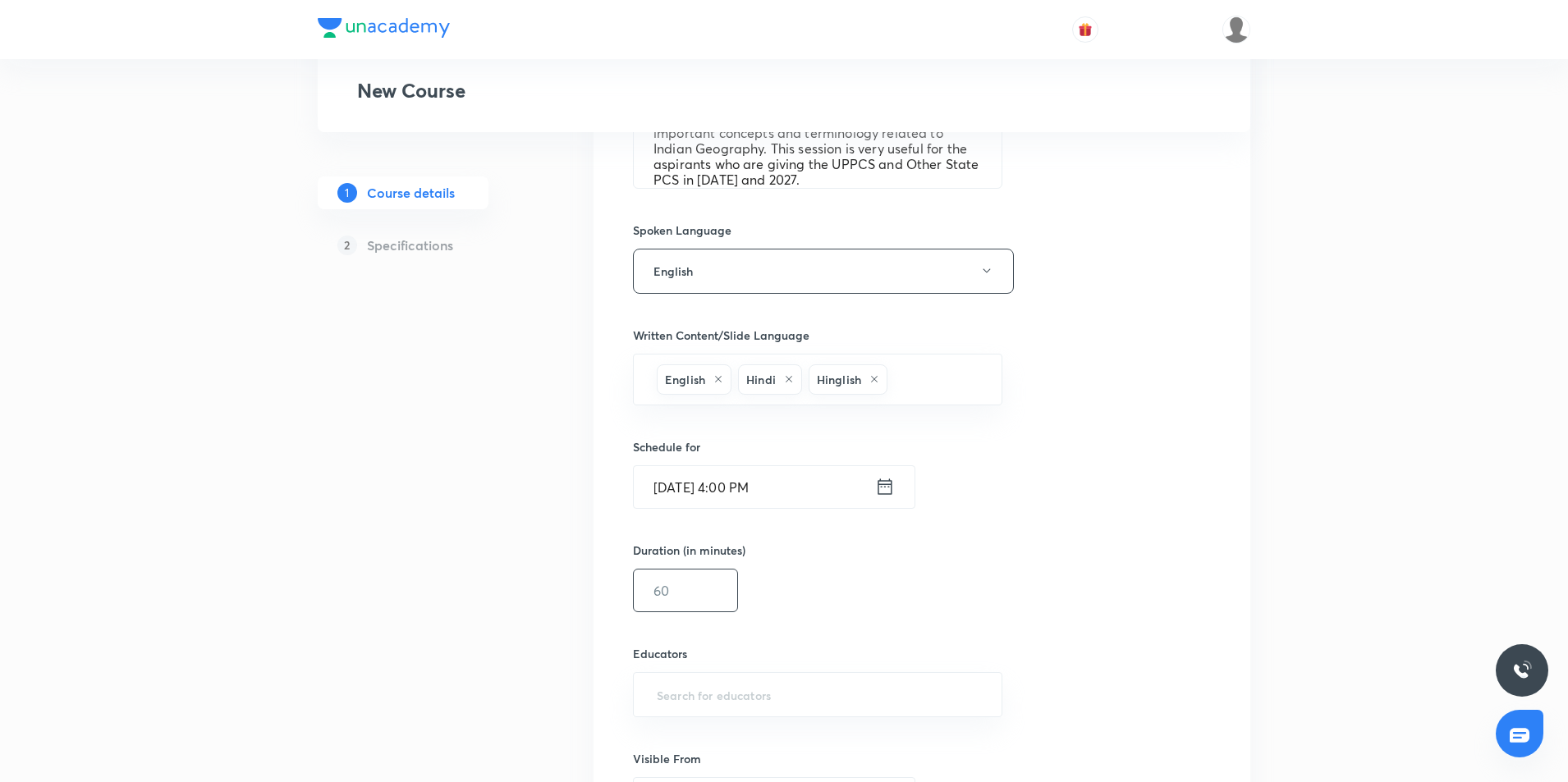
click at [682, 586] on input "text" at bounding box center [685, 590] width 103 height 42
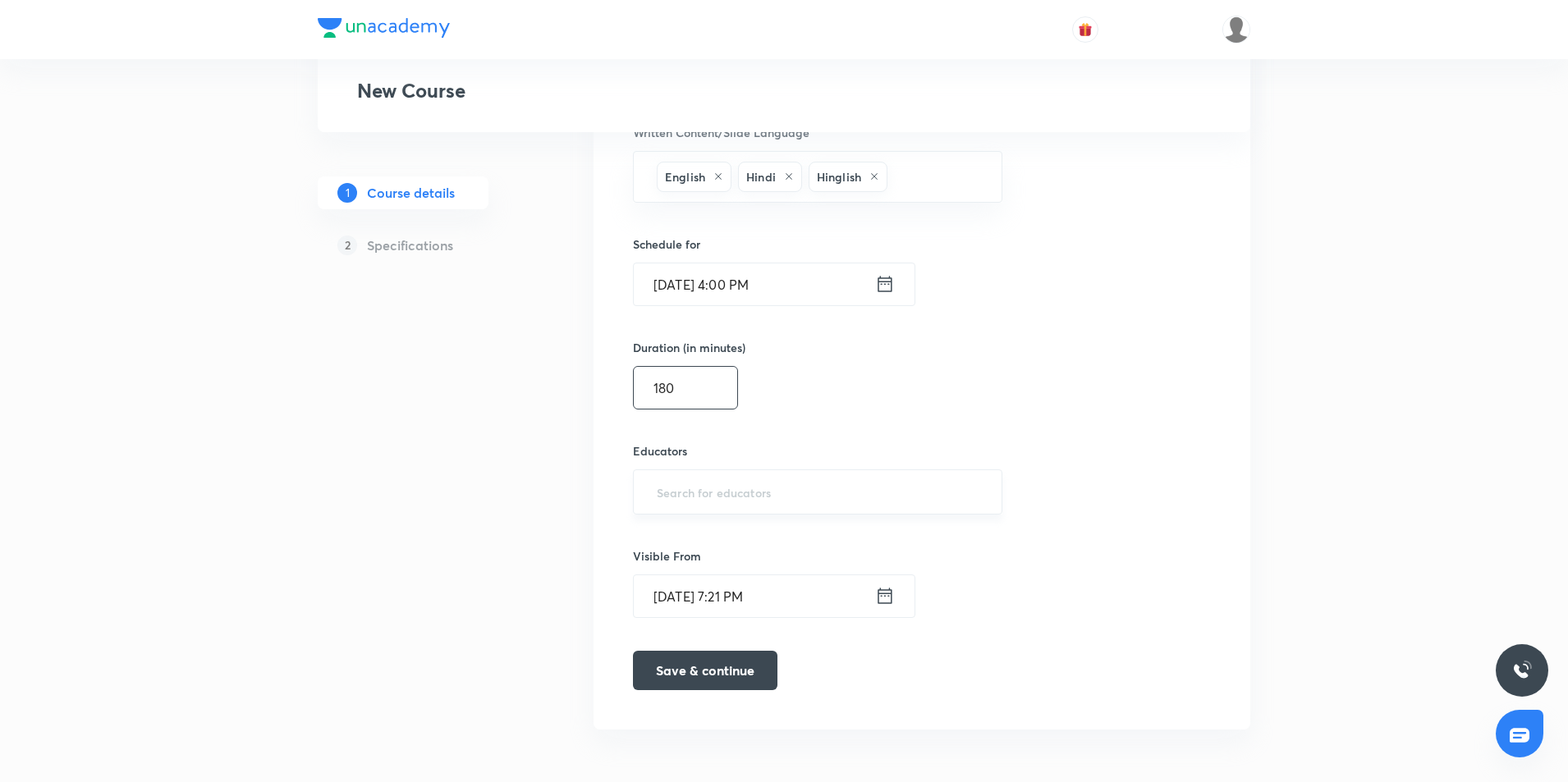
type input "180"
click at [926, 497] on input "text" at bounding box center [817, 492] width 328 height 31
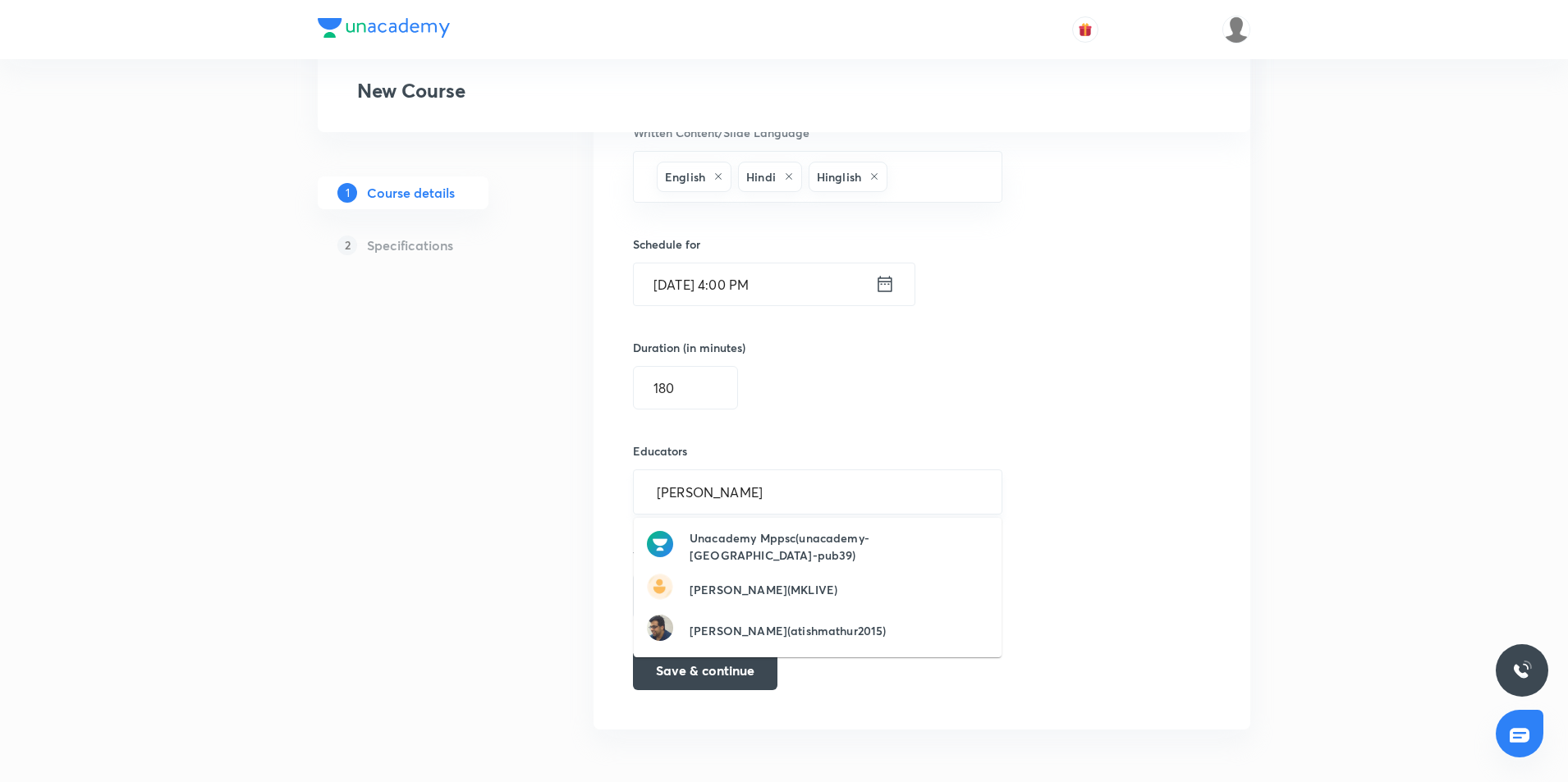
type input "[PERSON_NAME]"
click at [804, 537] on h6 "[PERSON_NAME](MKLIVE)" at bounding box center [763, 546] width 148 height 17
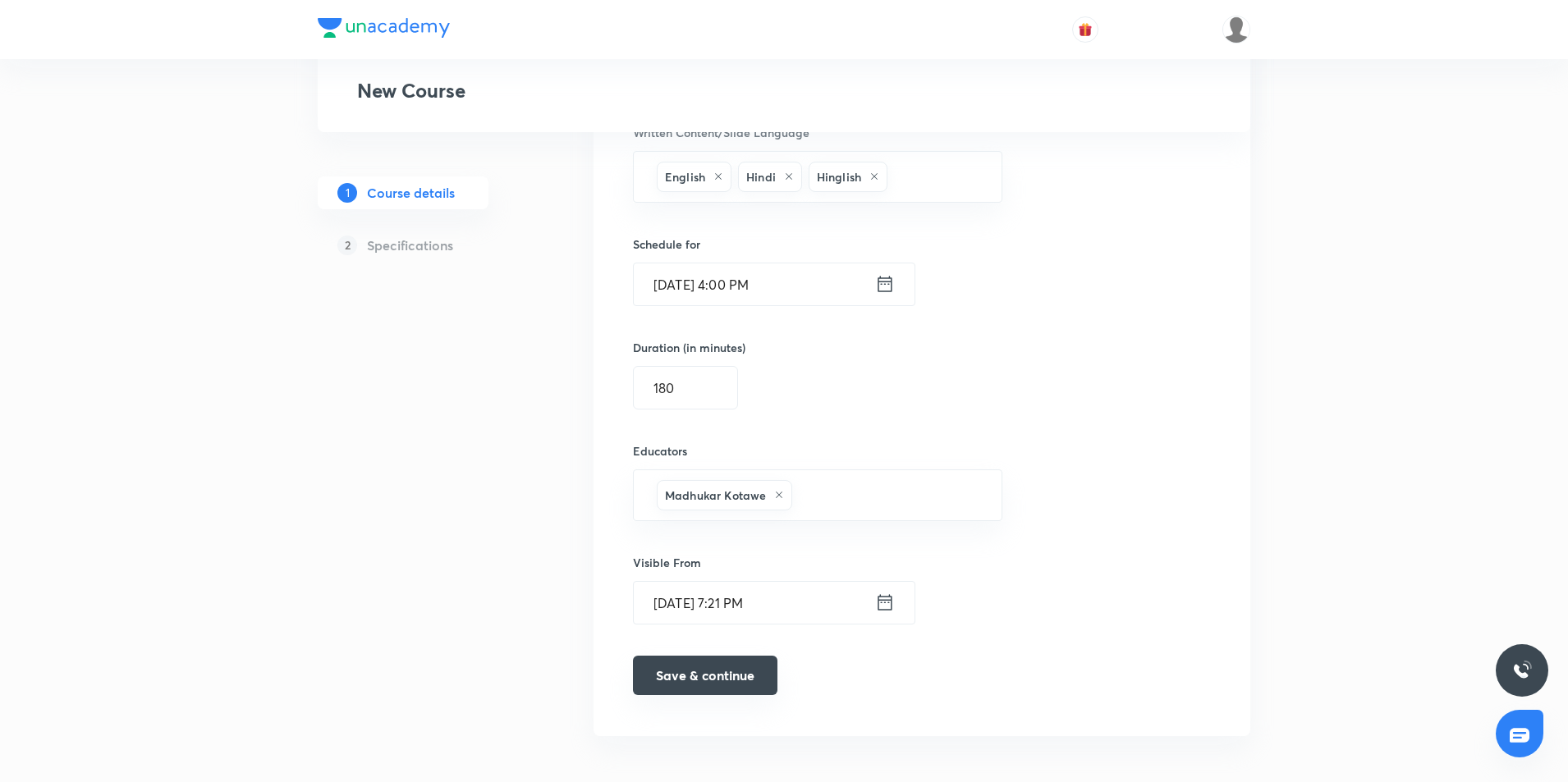
click at [717, 680] on button "Save & continue" at bounding box center [705, 675] width 144 height 39
type input "UPPCS & Other State PCS : Indian Geography"
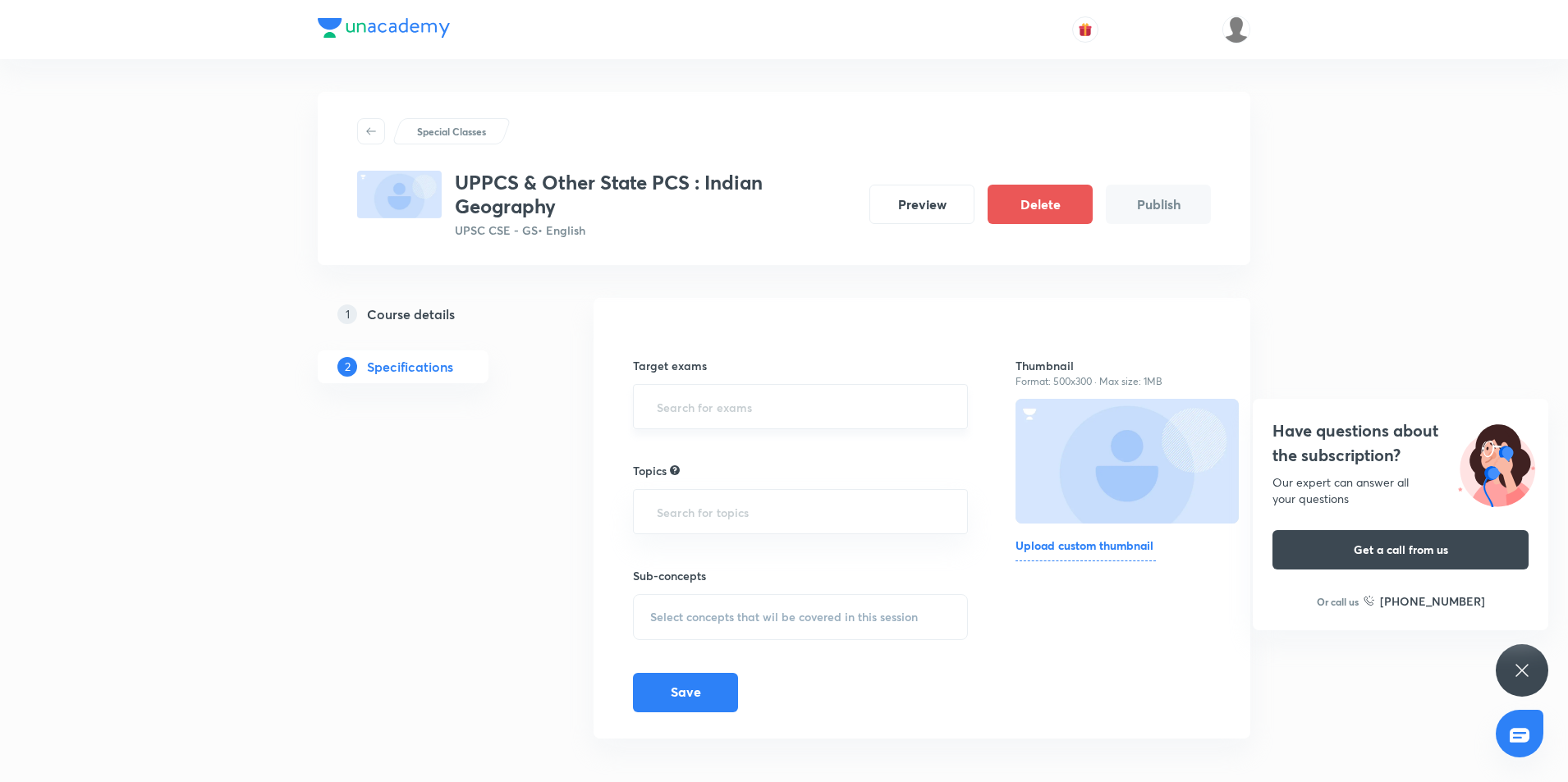
click at [718, 415] on input "text" at bounding box center [800, 406] width 294 height 31
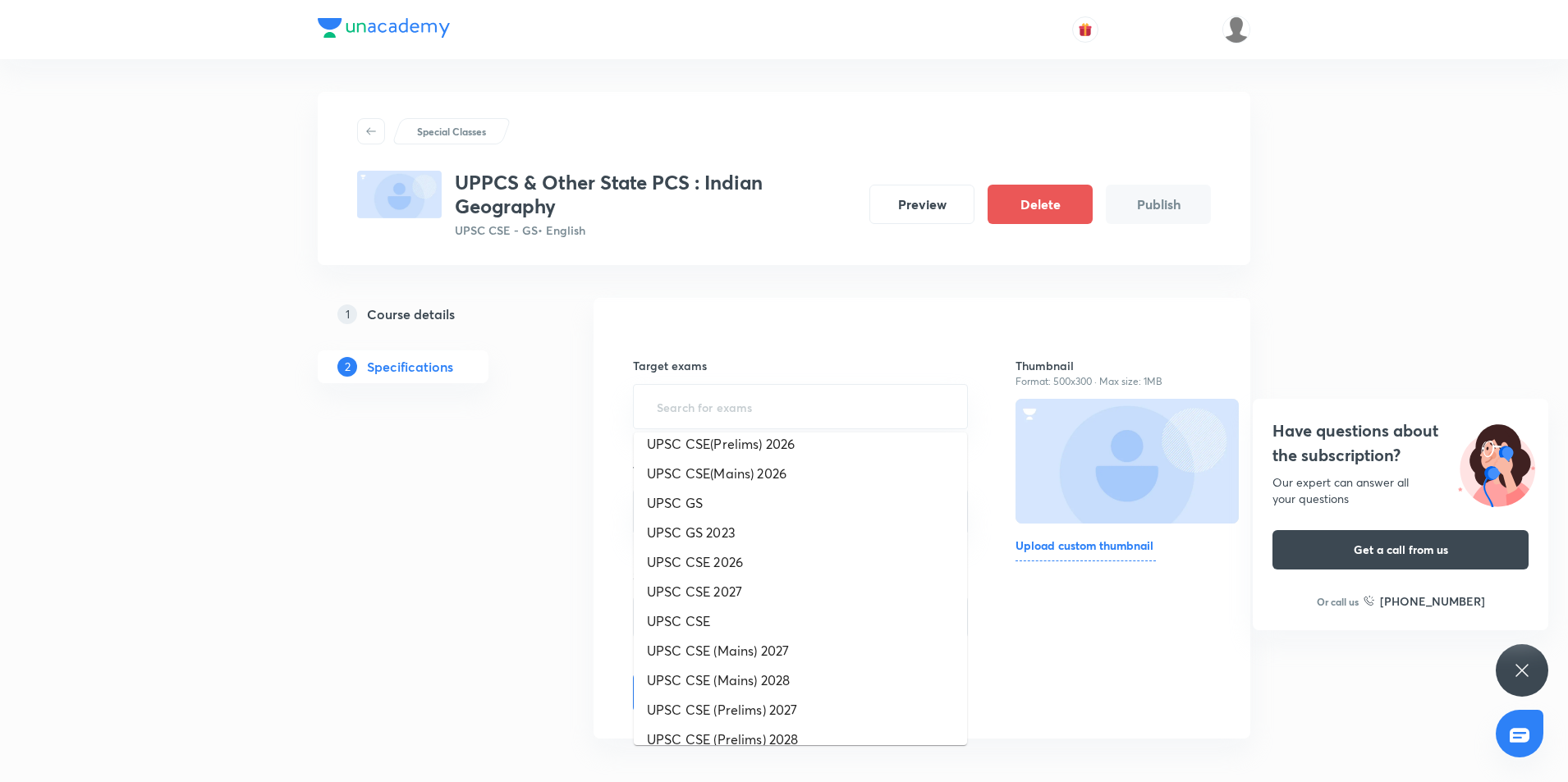
scroll to position [291, 0]
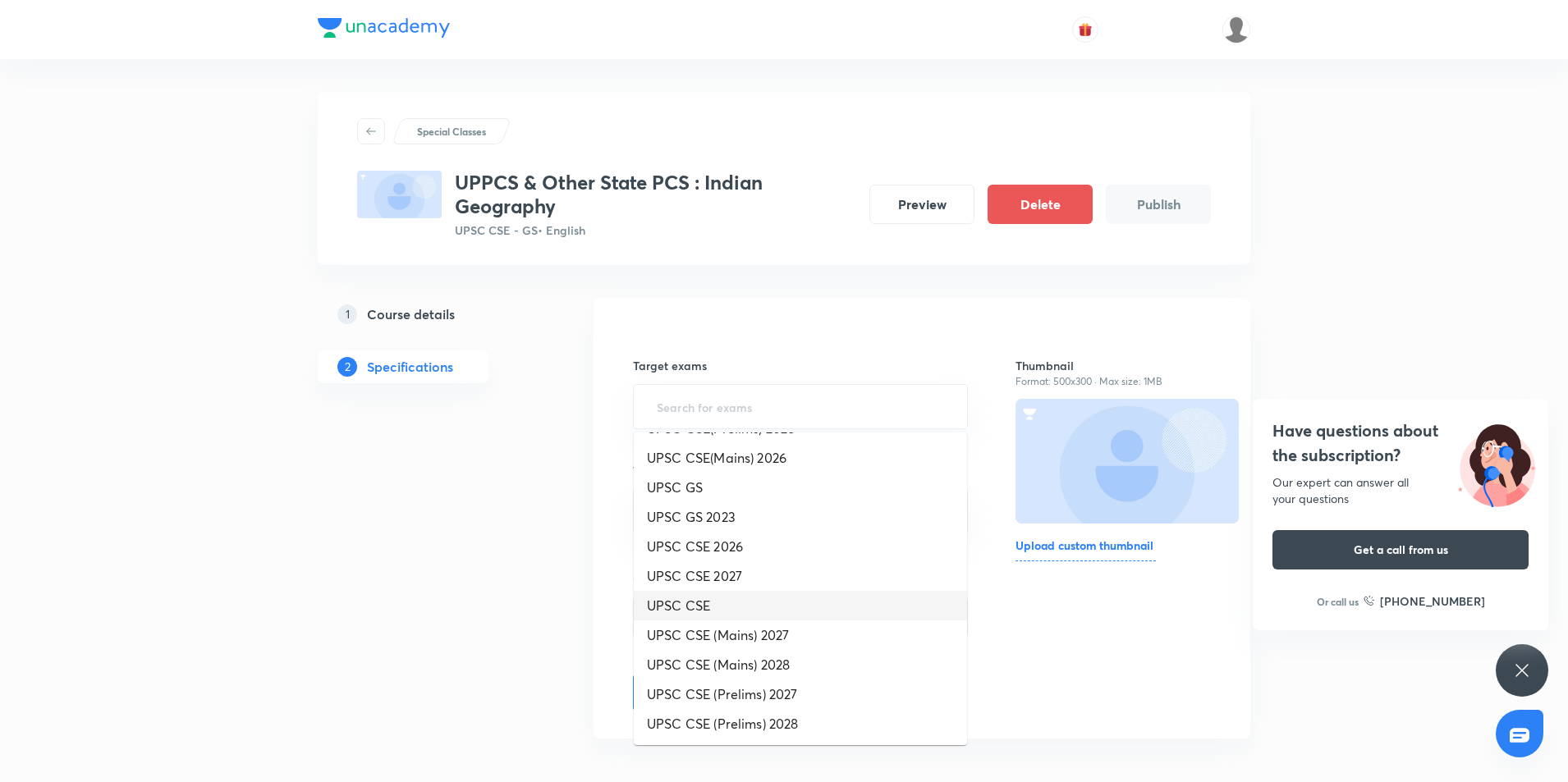
click at [711, 610] on li "UPSC CSE" at bounding box center [800, 605] width 333 height 30
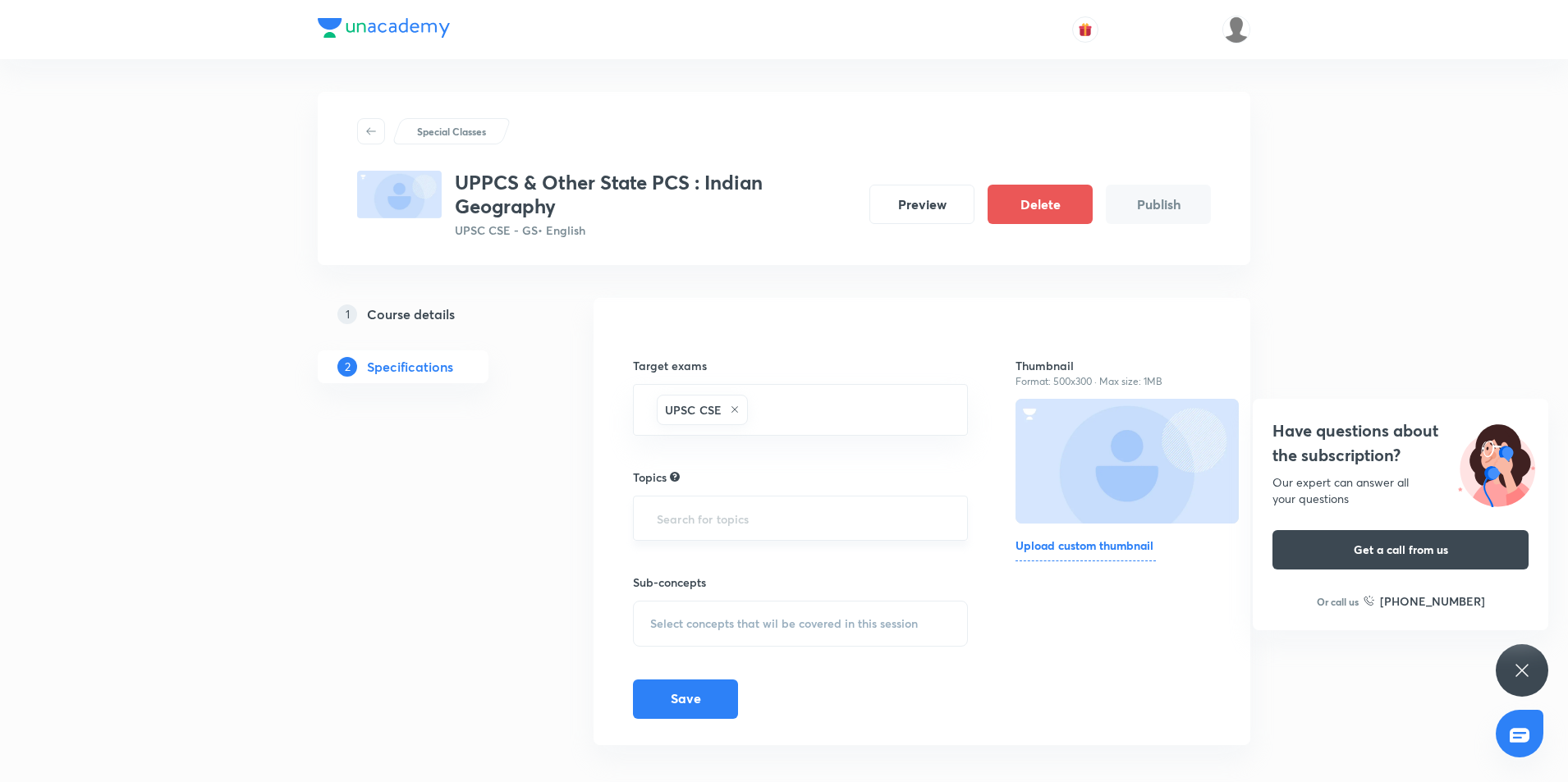
click at [715, 525] on input "text" at bounding box center [800, 518] width 294 height 31
click at [719, 520] on input "text" at bounding box center [800, 518] width 294 height 31
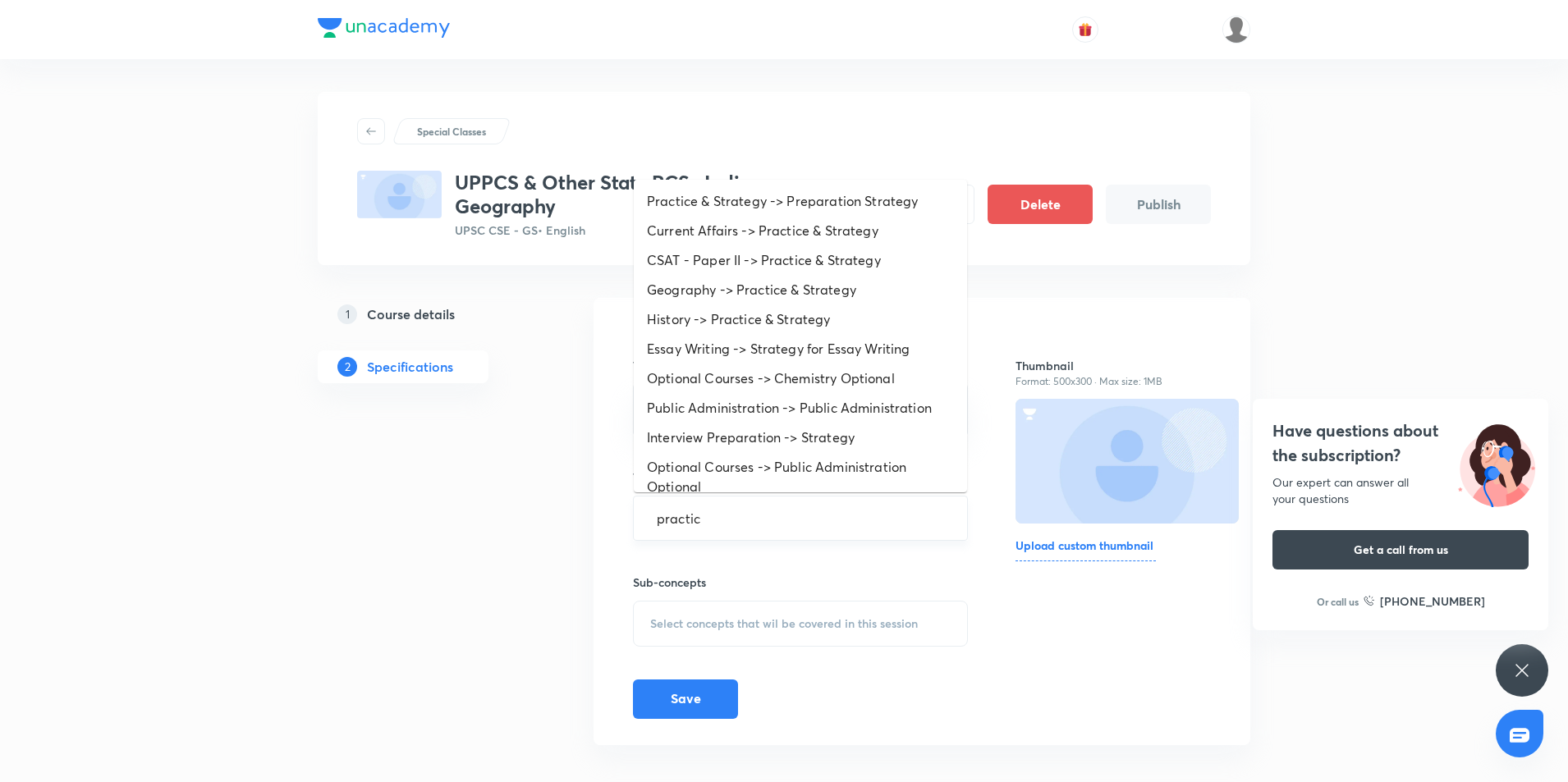
type input "practice"
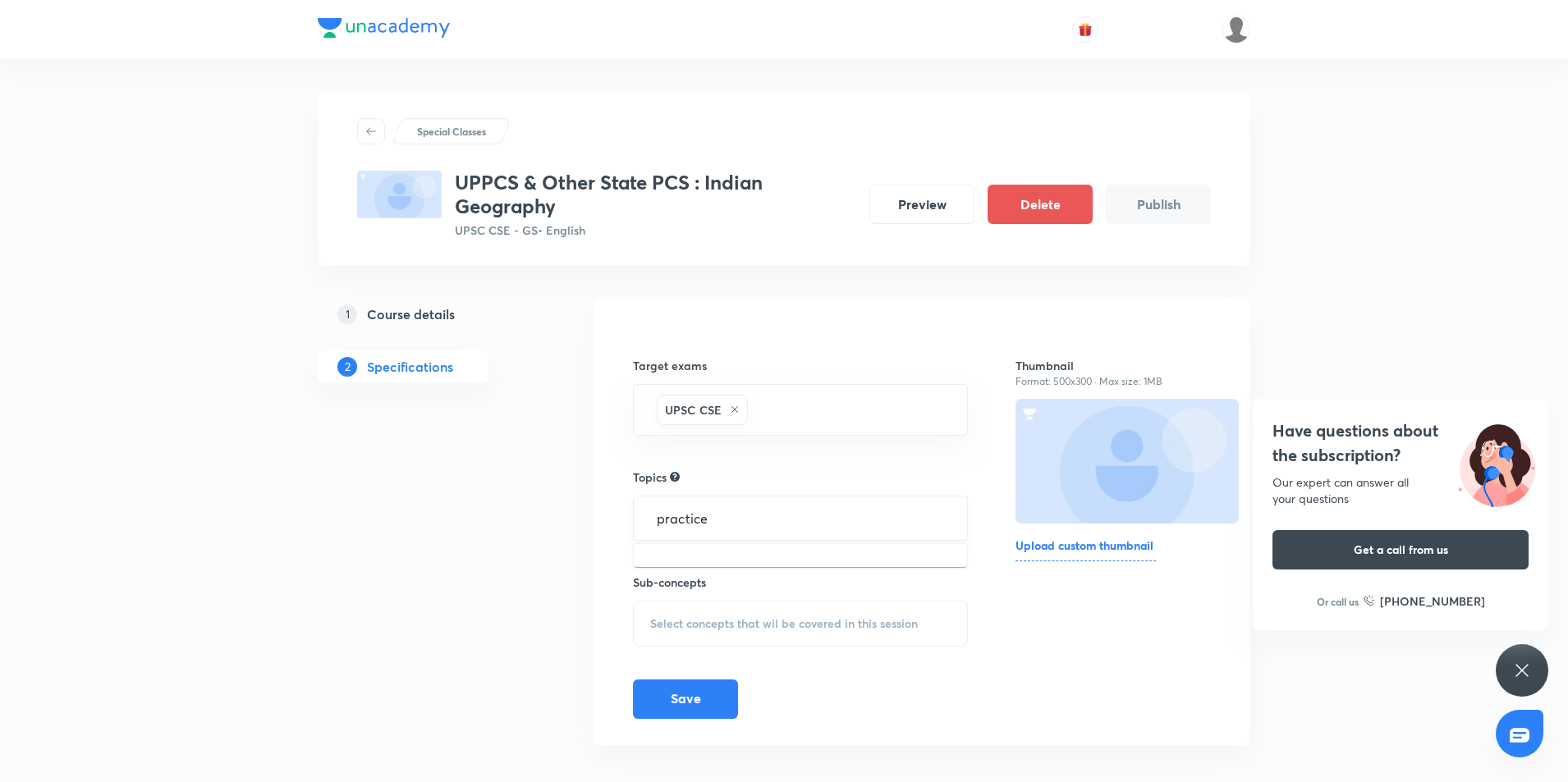
click at [717, 499] on div "practice ​" at bounding box center [800, 518] width 335 height 45
click at [711, 523] on input "practice" at bounding box center [800, 518] width 294 height 31
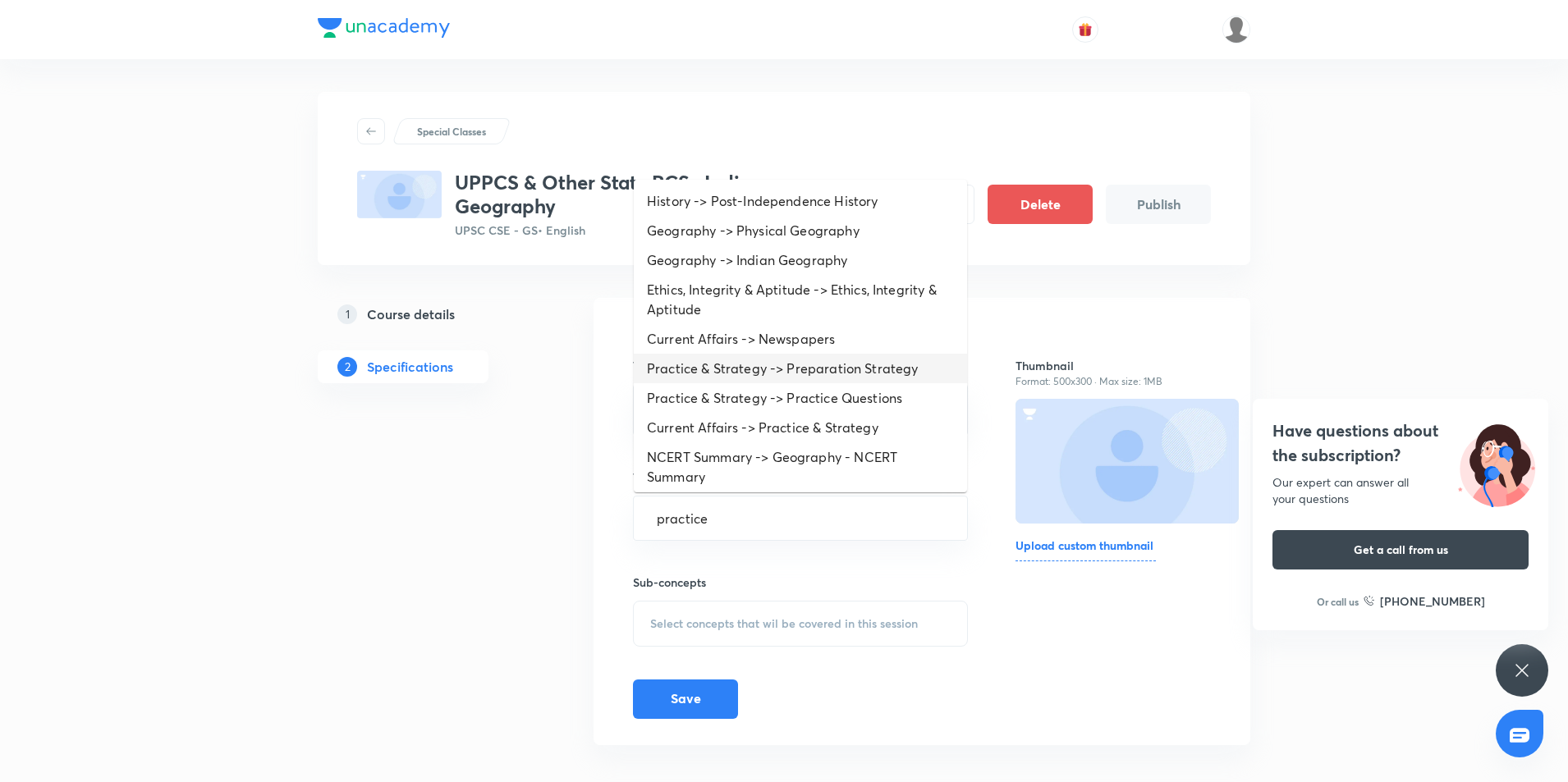
click at [728, 376] on li "Practice & Strategy -> Preparation Strategy" at bounding box center [800, 368] width 333 height 30
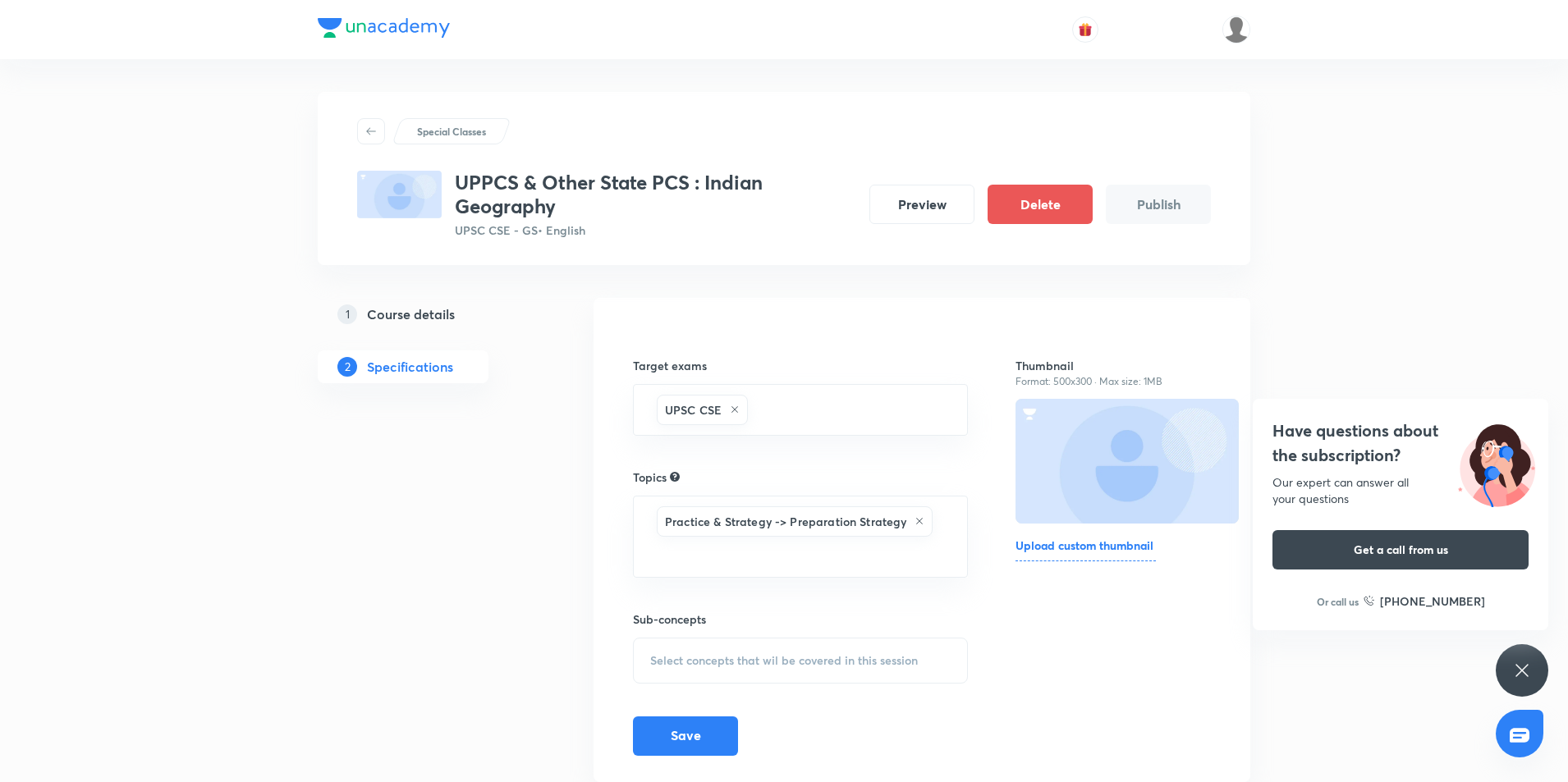
scroll to position [53, 0]
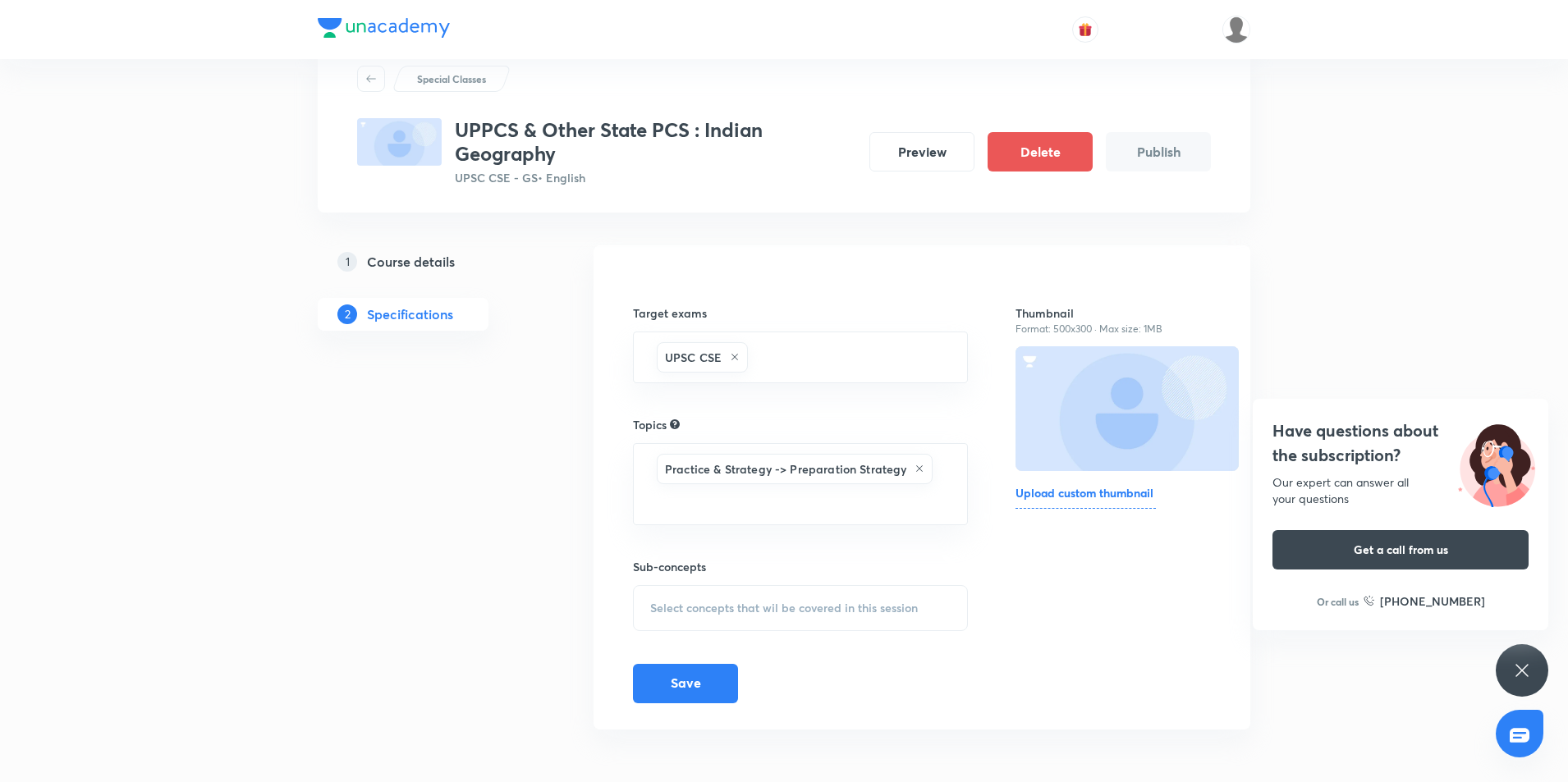
click at [852, 592] on div "Select concepts that wil be covered in this session" at bounding box center [800, 608] width 335 height 46
click at [691, 738] on p "test CF" at bounding box center [688, 737] width 38 height 17
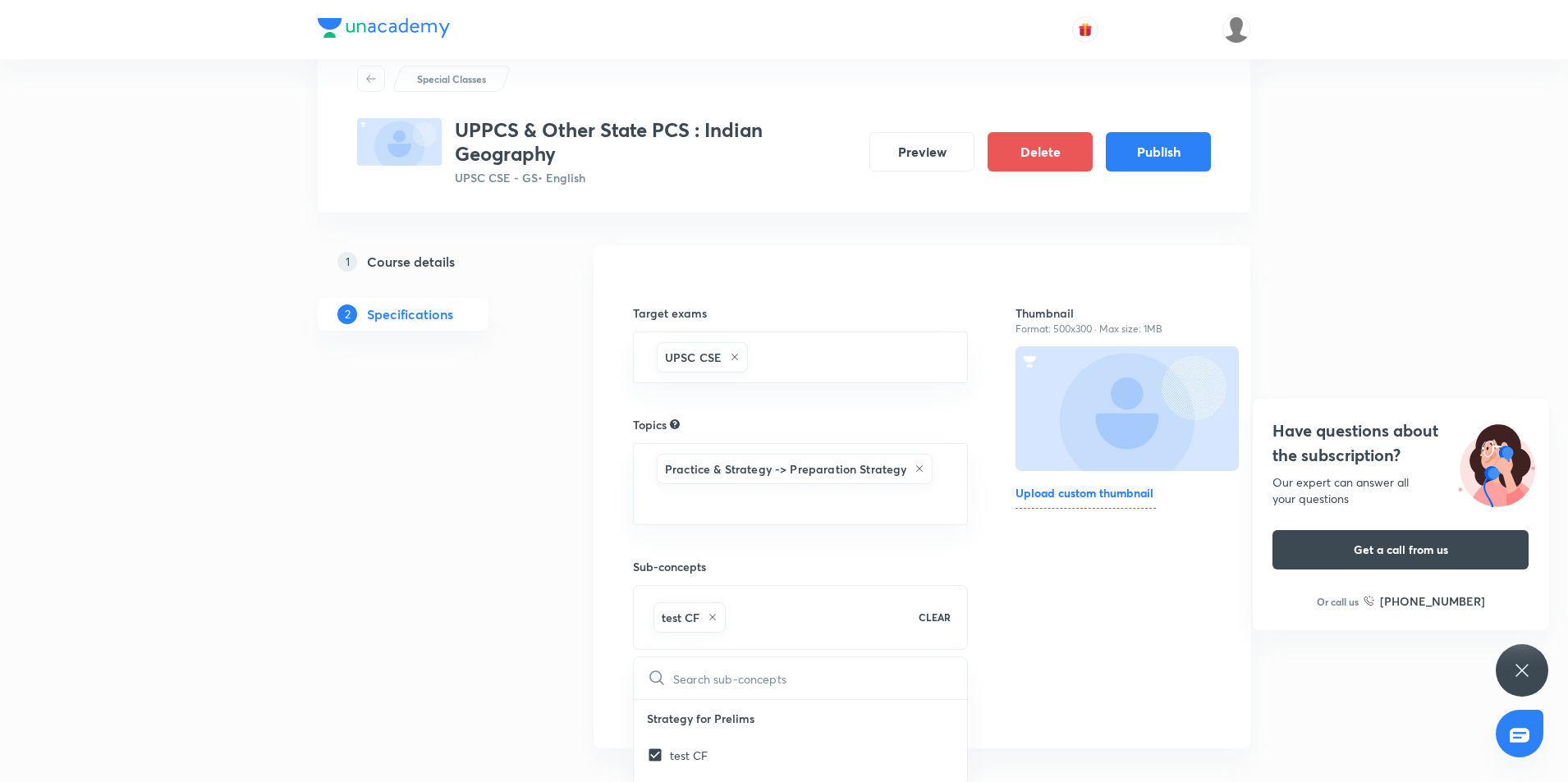
checkbox input "true"
click at [469, 665] on div "1 Course details 2 Specifications" at bounding box center [429, 508] width 223 height 526
click at [670, 700] on button "Save" at bounding box center [685, 701] width 105 height 39
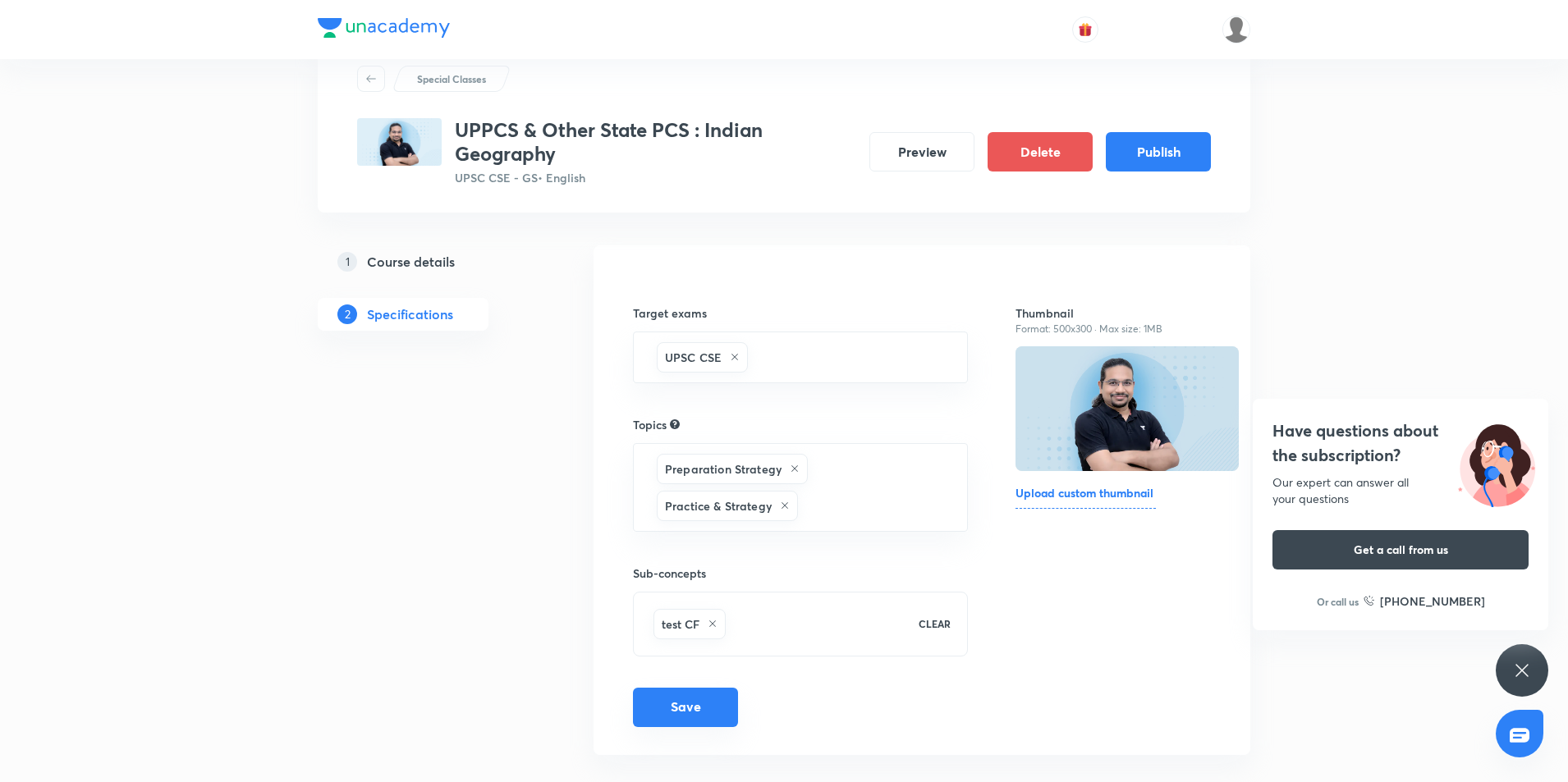
click at [713, 703] on button "Save" at bounding box center [685, 707] width 105 height 39
click at [1145, 153] on button "Publish" at bounding box center [1158, 150] width 105 height 39
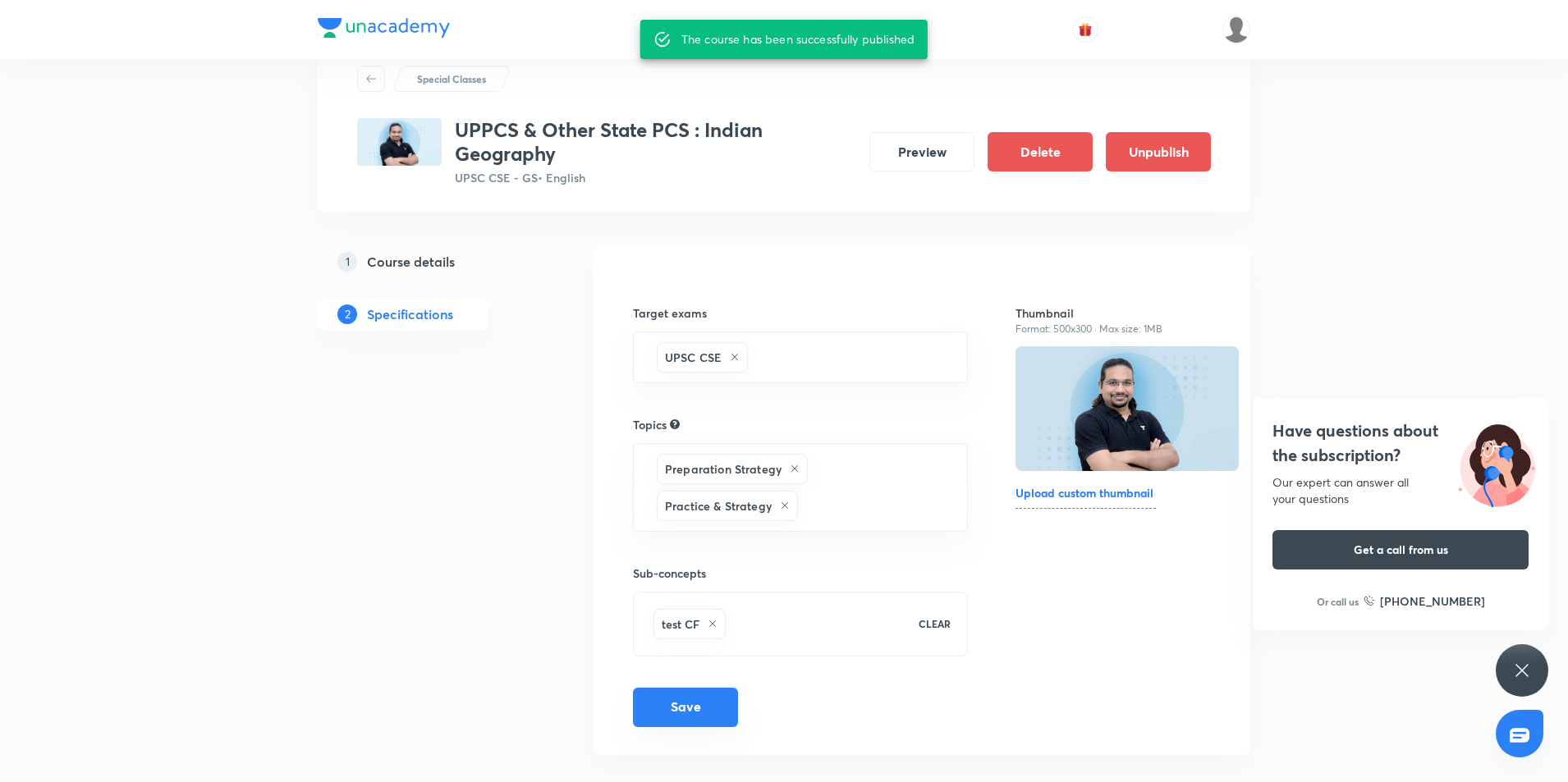
click at [683, 703] on button "Save" at bounding box center [685, 707] width 105 height 39
